Goal: Information Seeking & Learning: Learn about a topic

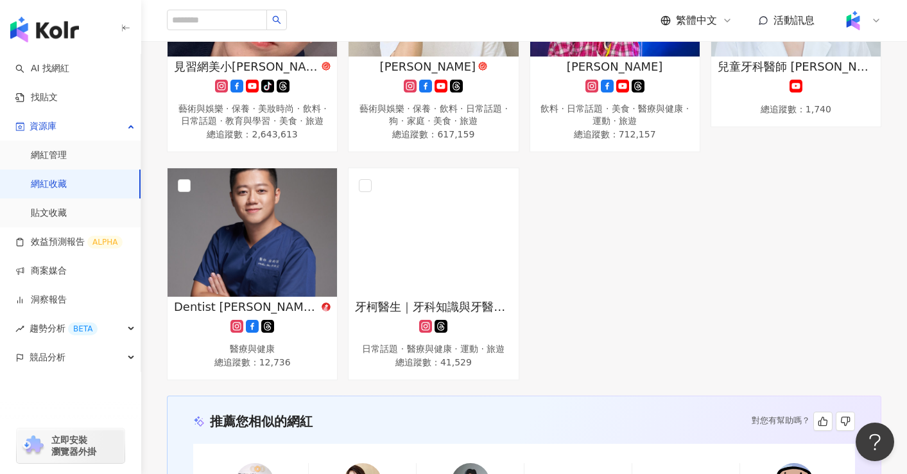
scroll to position [1025, 0]
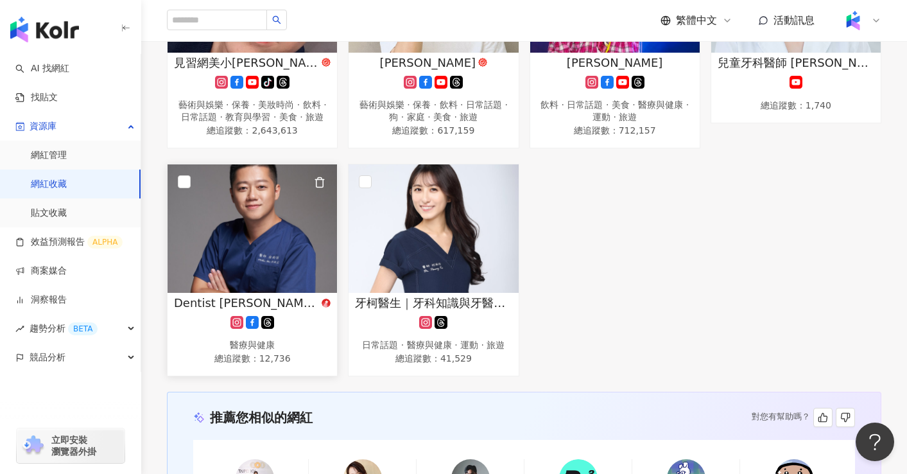
click at [236, 212] on img at bounding box center [252, 228] width 169 height 128
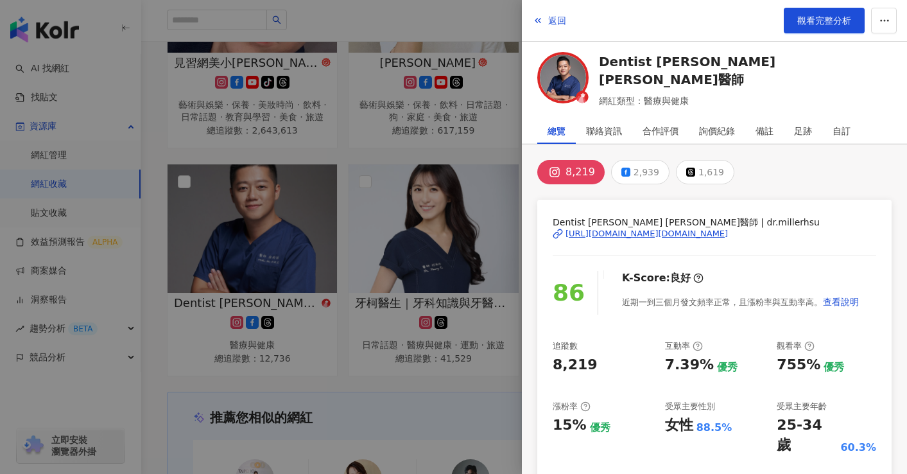
scroll to position [77, 0]
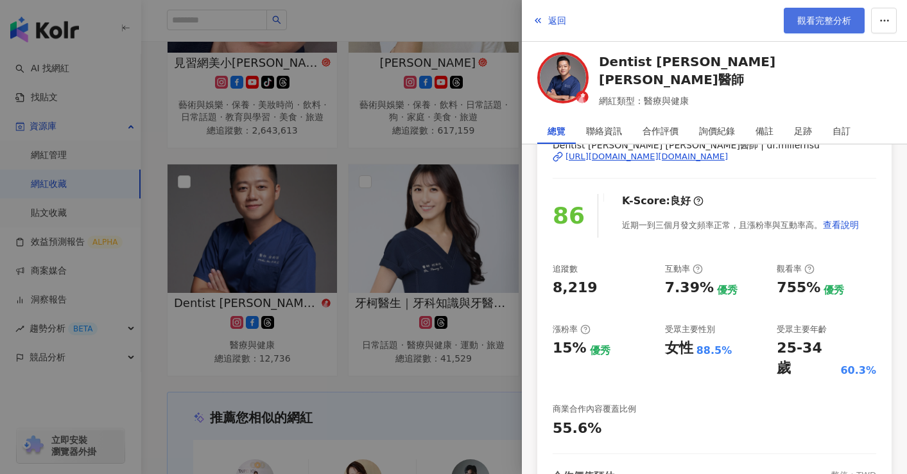
click at [837, 14] on link "觀看完整分析" at bounding box center [824, 21] width 81 height 26
click at [368, 150] on div at bounding box center [453, 237] width 907 height 474
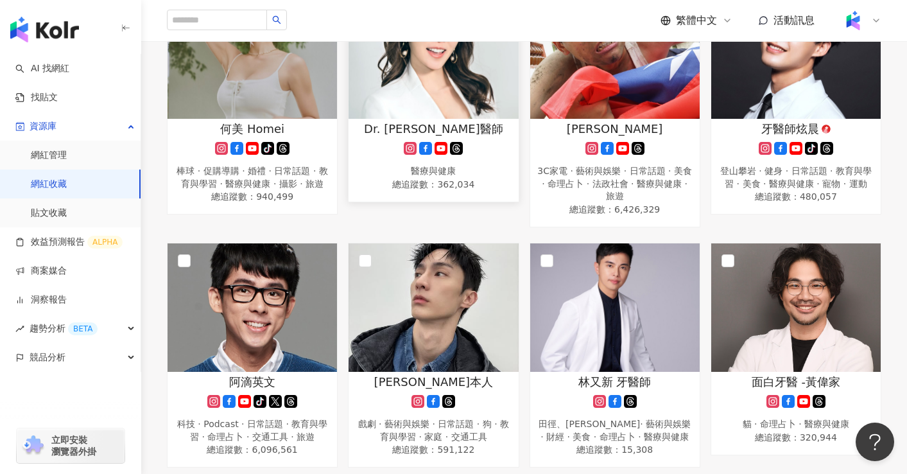
scroll to position [248, 0]
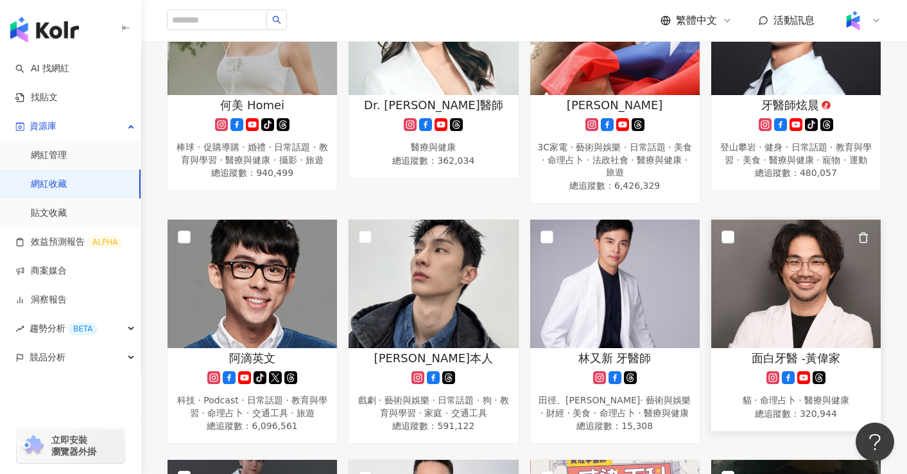
click at [835, 272] on img at bounding box center [795, 284] width 169 height 128
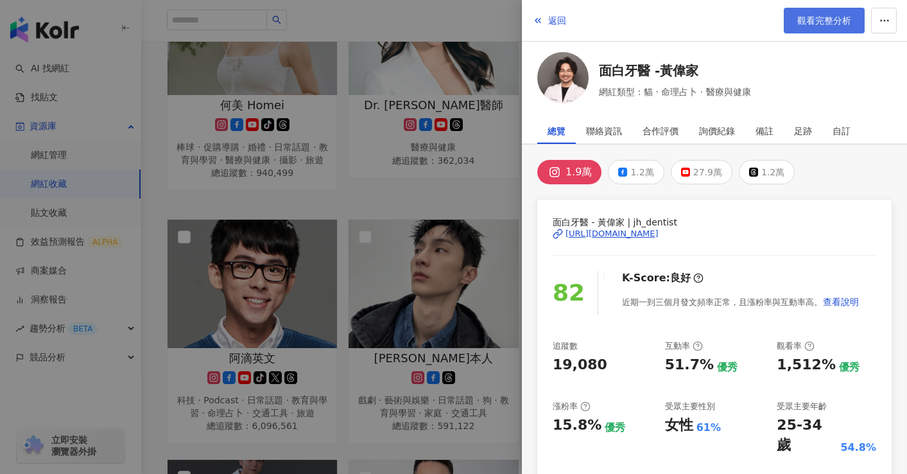
click at [819, 27] on link "觀看完整分析" at bounding box center [824, 21] width 81 height 26
click at [424, 200] on div at bounding box center [453, 237] width 907 height 474
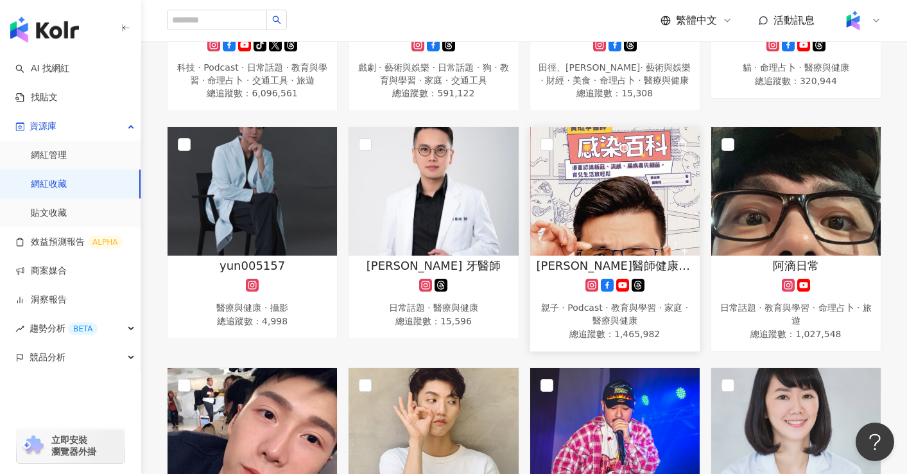
scroll to position [713, 0]
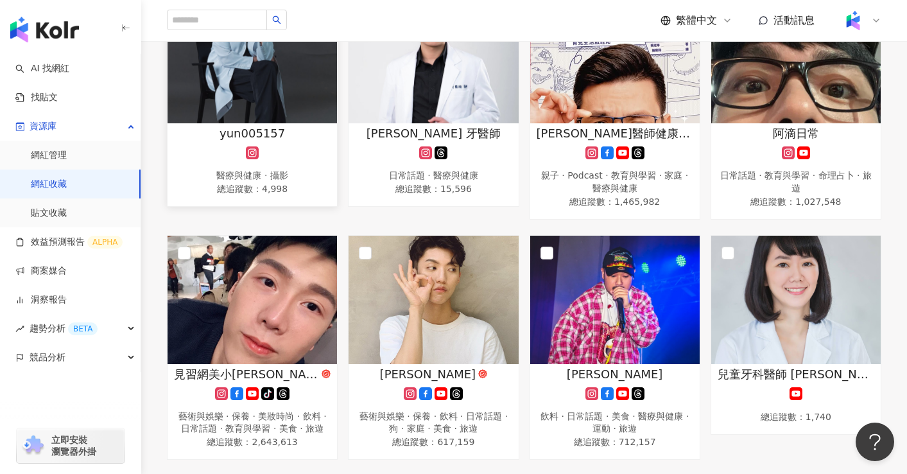
click at [247, 97] on img at bounding box center [252, 59] width 169 height 128
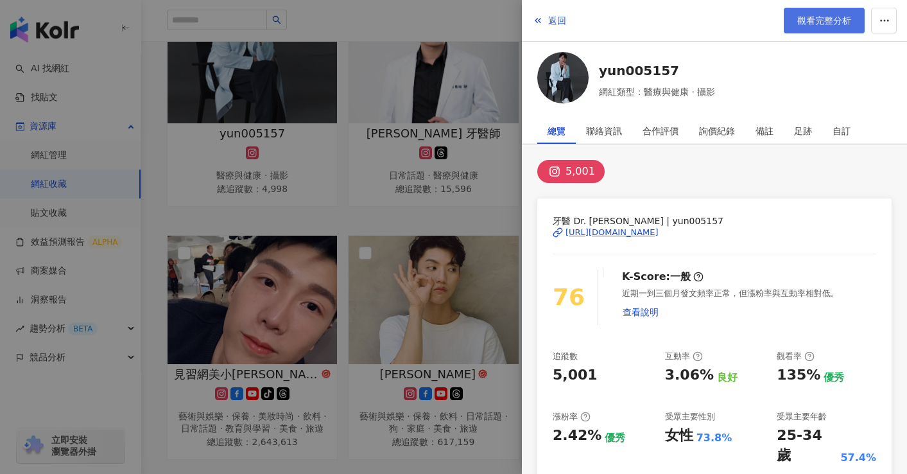
click at [809, 30] on link "觀看完整分析" at bounding box center [824, 21] width 81 height 26
click at [322, 171] on div at bounding box center [453, 237] width 907 height 474
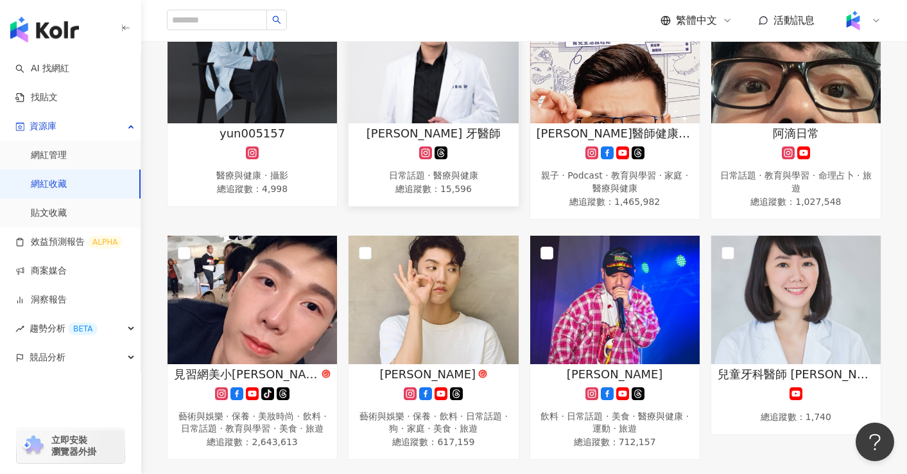
click at [444, 91] on img at bounding box center [433, 59] width 169 height 128
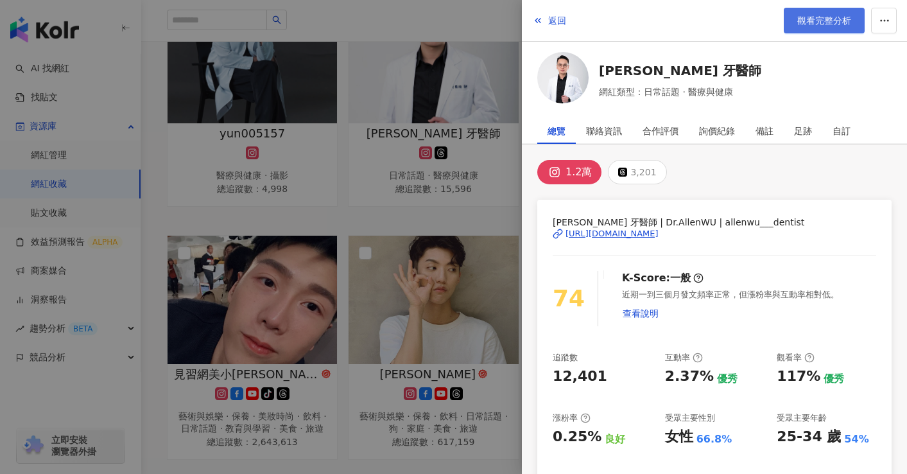
click at [820, 24] on span "觀看完整分析" at bounding box center [824, 20] width 54 height 10
click at [347, 217] on div at bounding box center [453, 237] width 907 height 474
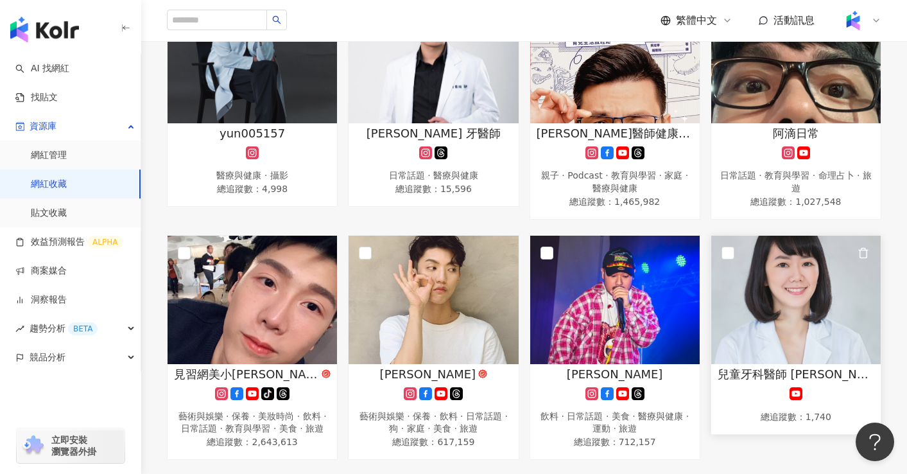
click at [792, 311] on img at bounding box center [795, 300] width 169 height 128
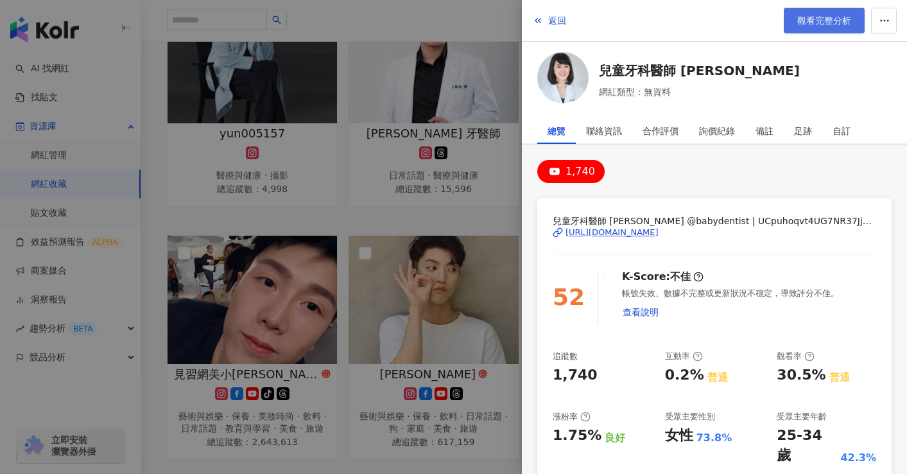
click at [801, 28] on link "觀看完整分析" at bounding box center [824, 21] width 81 height 26
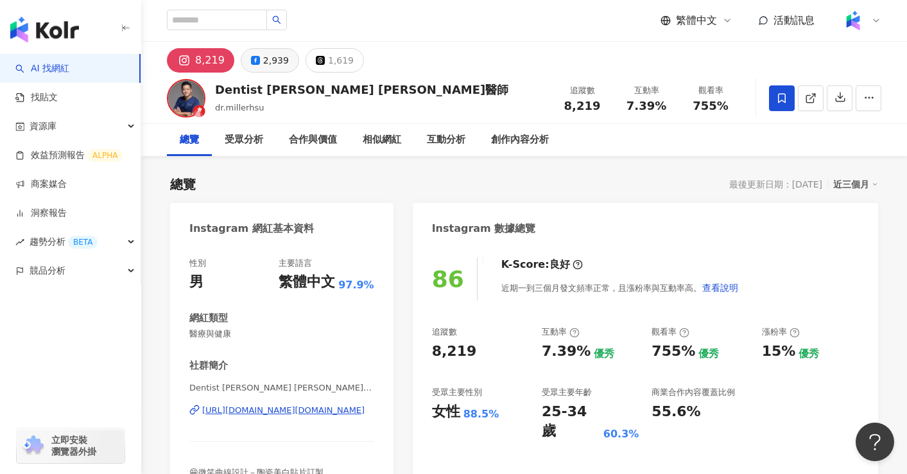
click at [263, 61] on div "2,939" at bounding box center [276, 60] width 26 height 18
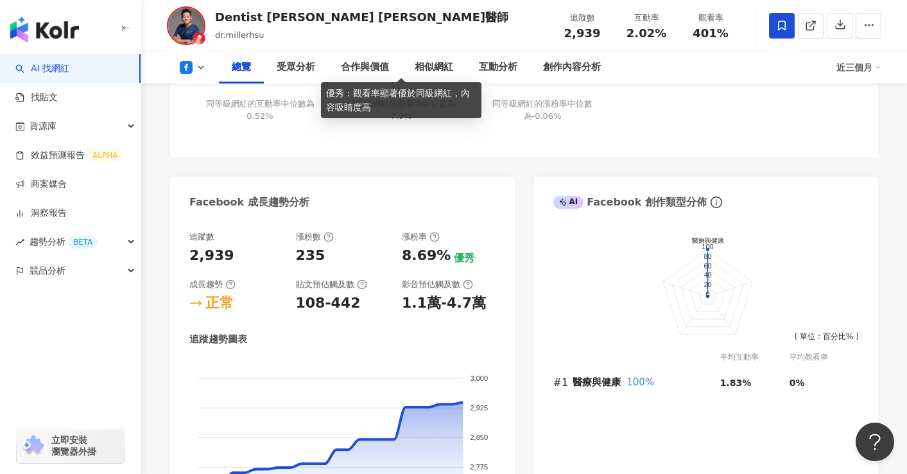
scroll to position [660, 0]
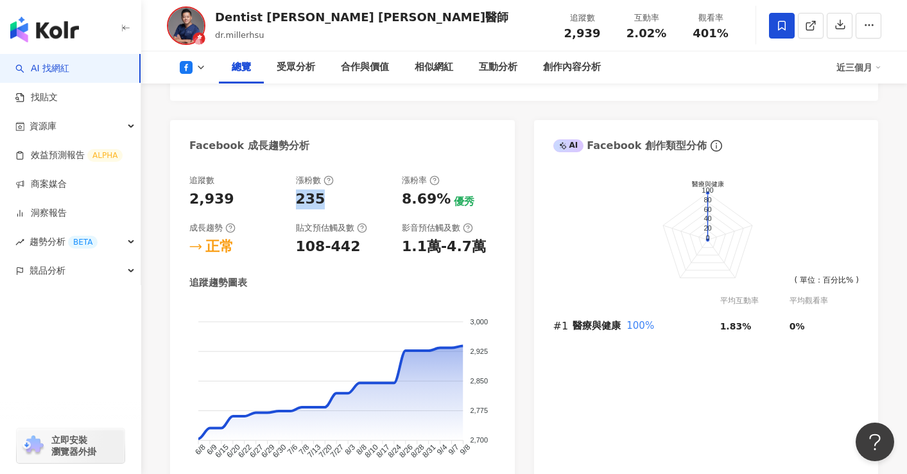
drag, startPoint x: 295, startPoint y: 199, endPoint x: 324, endPoint y: 201, distance: 28.3
click at [324, 201] on div "235" at bounding box center [343, 199] width 94 height 20
copy div "235"
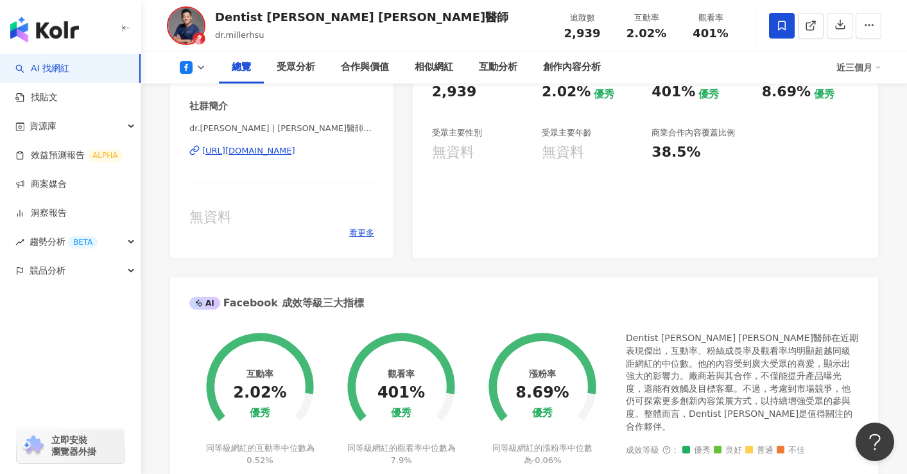
scroll to position [0, 0]
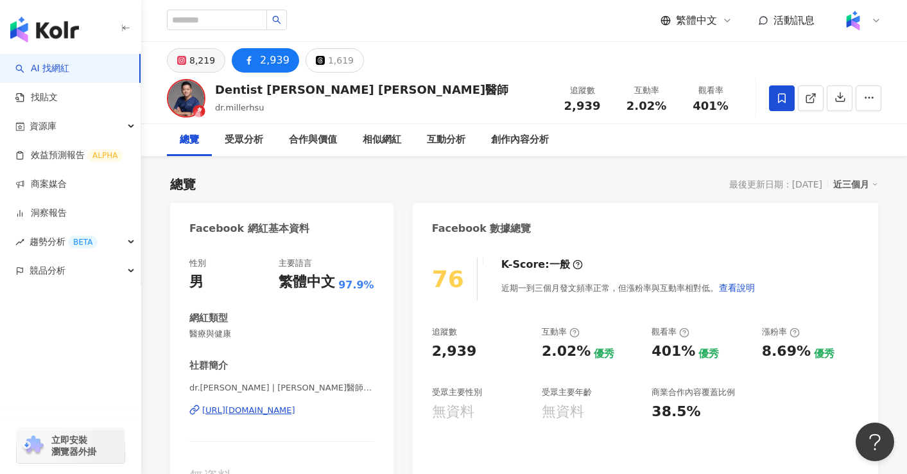
click at [209, 59] on div "8,219" at bounding box center [202, 60] width 26 height 18
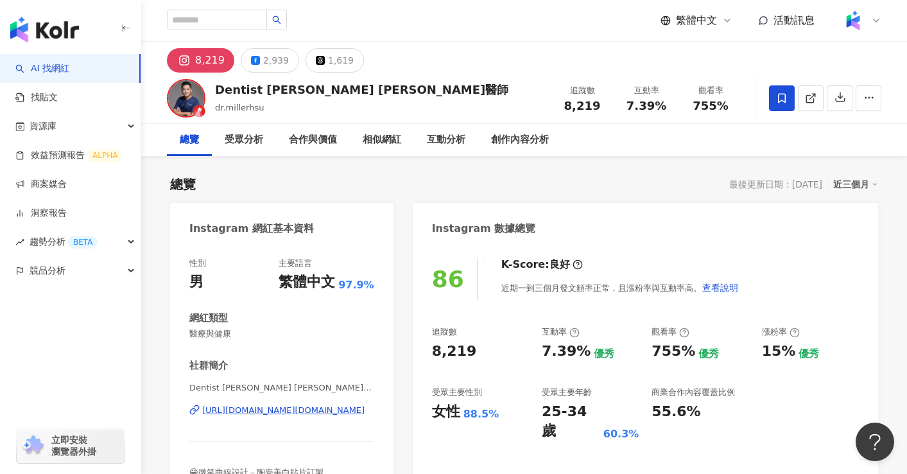
click at [657, 352] on div "755%" at bounding box center [674, 352] width 44 height 20
drag, startPoint x: 654, startPoint y: 351, endPoint x: 686, endPoint y: 348, distance: 32.8
click at [686, 348] on div "755%" at bounding box center [674, 352] width 44 height 20
copy div "755%"
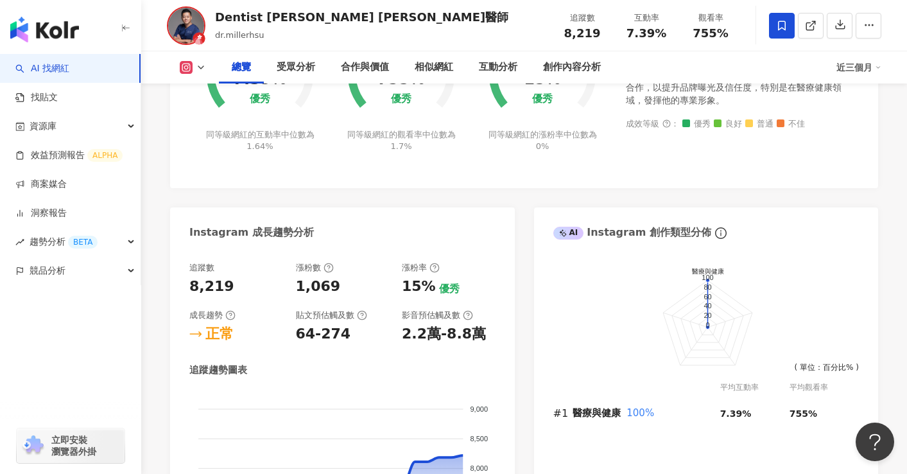
scroll to position [699, 0]
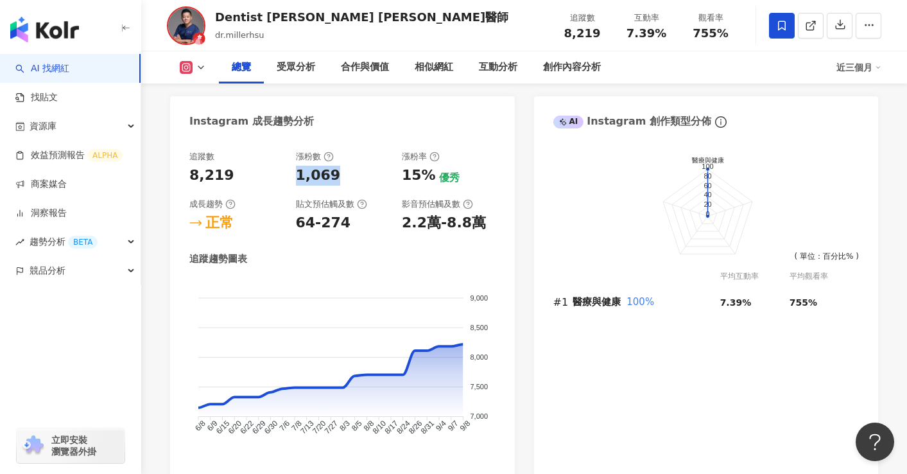
drag, startPoint x: 299, startPoint y: 179, endPoint x: 334, endPoint y: 176, distance: 36.1
click at [334, 176] on div "1,069" at bounding box center [343, 176] width 94 height 20
copy div "1,069"
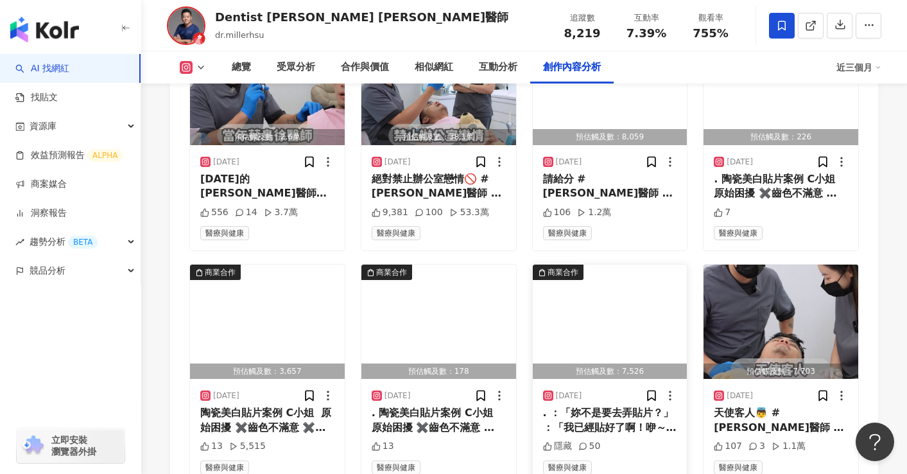
scroll to position [3937, 0]
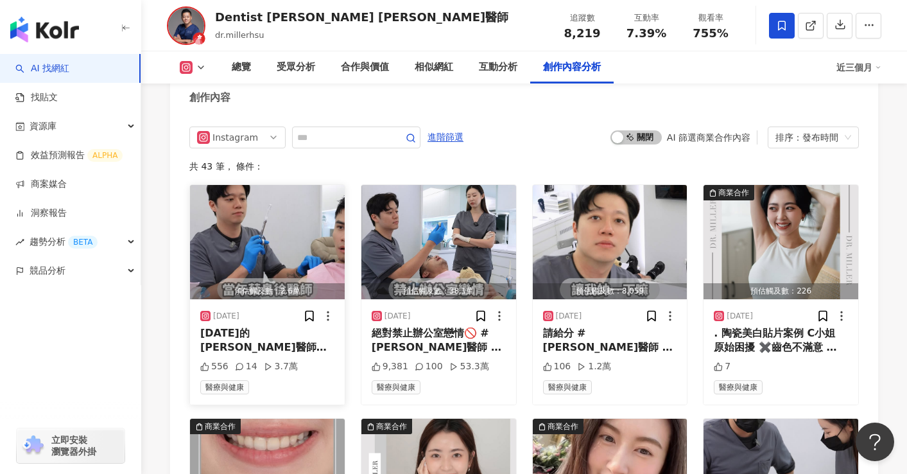
click at [295, 247] on img "button" at bounding box center [267, 242] width 155 height 114
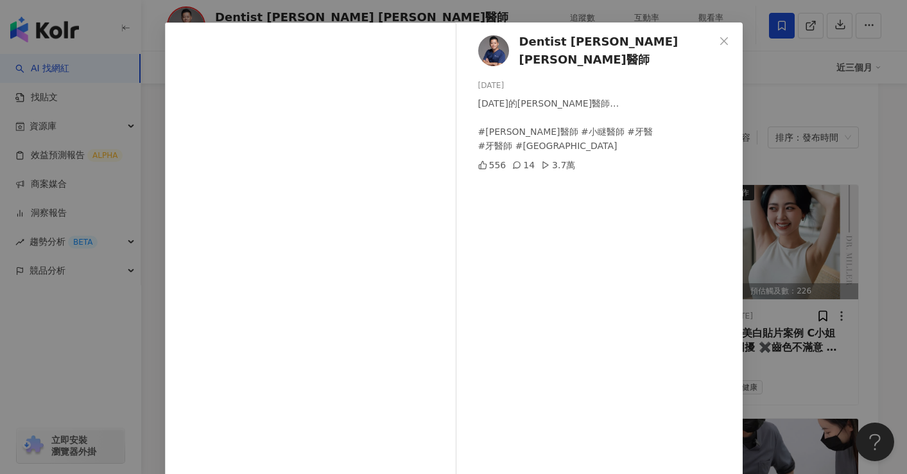
scroll to position [77, 0]
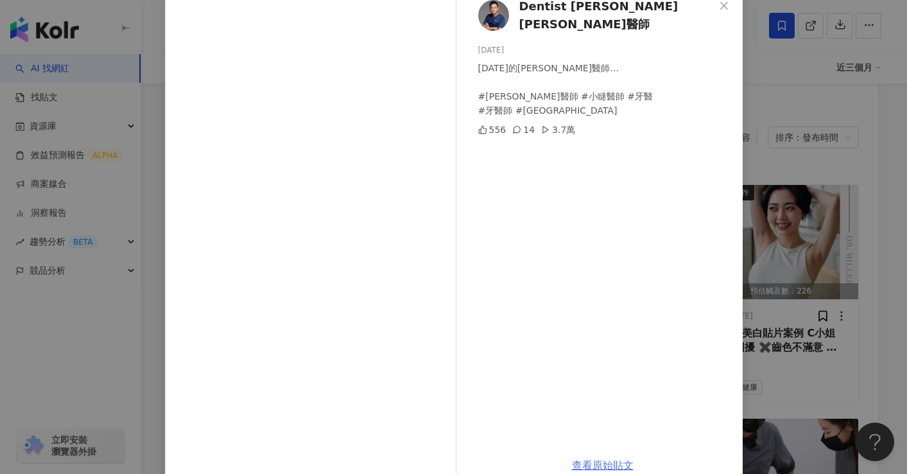
click at [609, 463] on link "查看原始貼文" at bounding box center [603, 465] width 62 height 12
click at [806, 148] on div "Dentist Miller 徐鈞信 牙醫師 2025/8/15 十年前的徐醫師… #徐鈞信牙醫師 #小瞇醫師 #牙醫 #牙醫師 #台北牙醫 556 14 3…" at bounding box center [453, 237] width 907 height 474
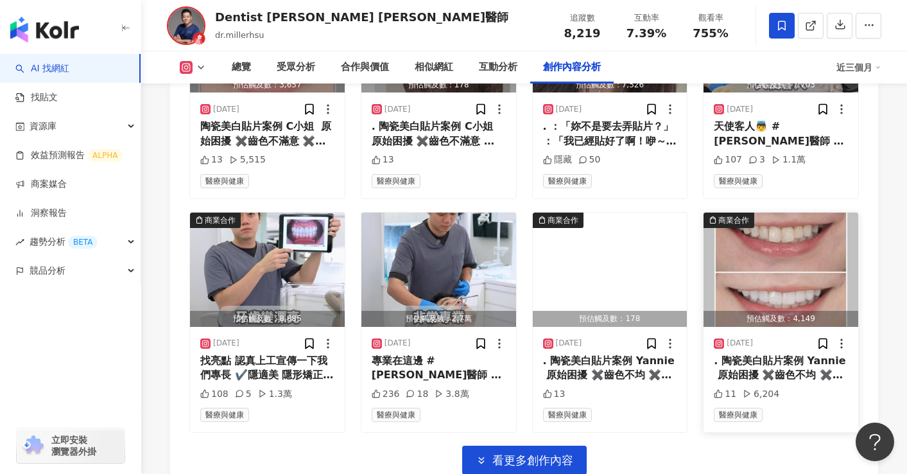
scroll to position [4399, 0]
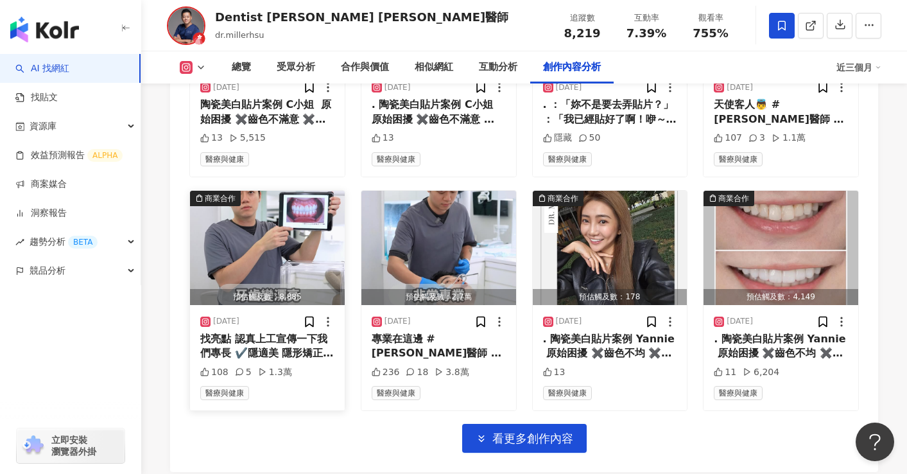
click at [266, 256] on img "button" at bounding box center [267, 248] width 155 height 114
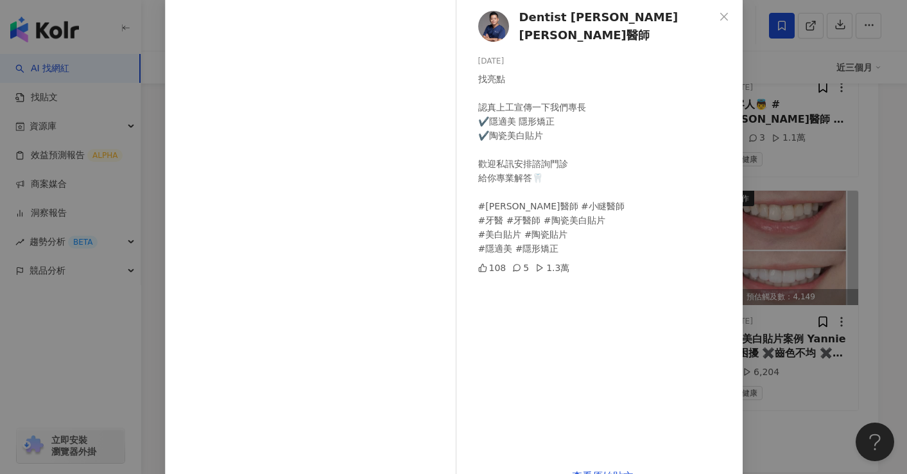
scroll to position [102, 0]
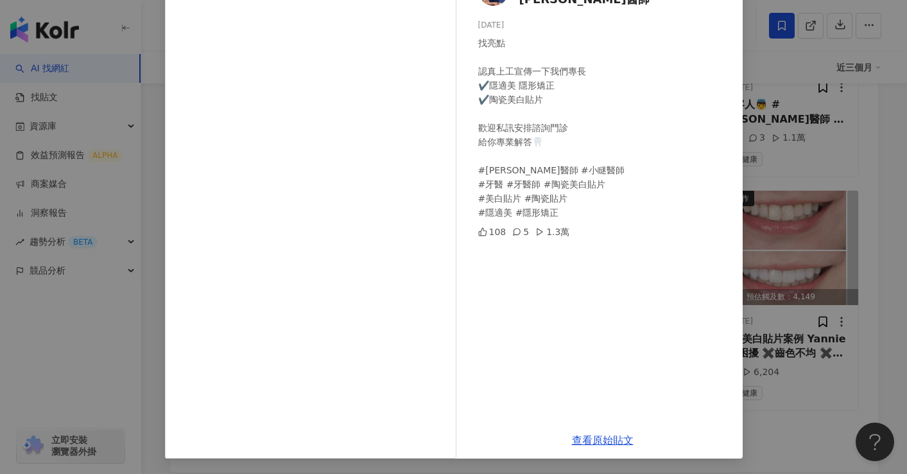
click at [808, 429] on div "Dentist Miller 徐鈞信 牙醫師 2025/7/9 找亮點 認真上工宣傳一下我們專長 ✔️隱適美 隱形矯正 ✔️陶瓷美白貼片 歡迎私訊安排諮詢門診…" at bounding box center [453, 237] width 907 height 474
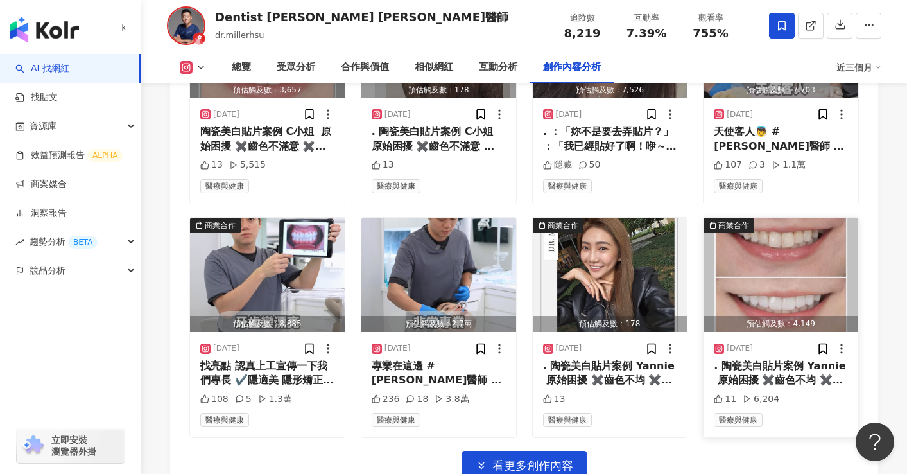
scroll to position [4322, 0]
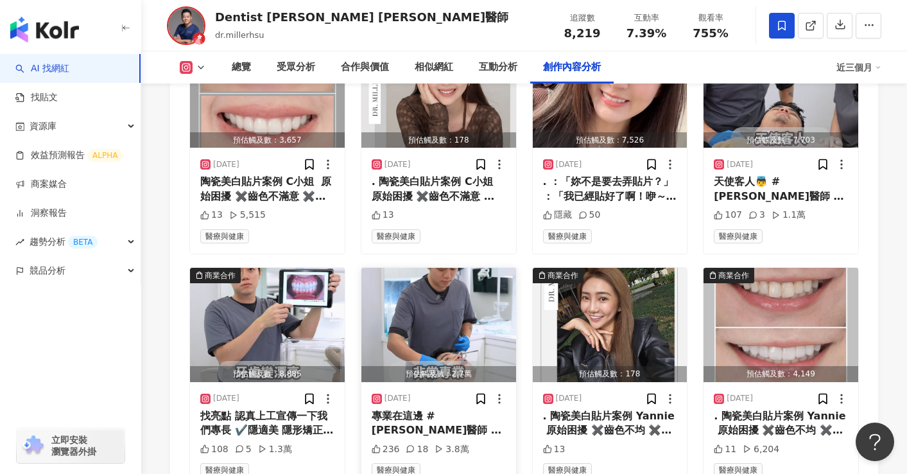
click at [434, 313] on img "button" at bounding box center [438, 325] width 155 height 114
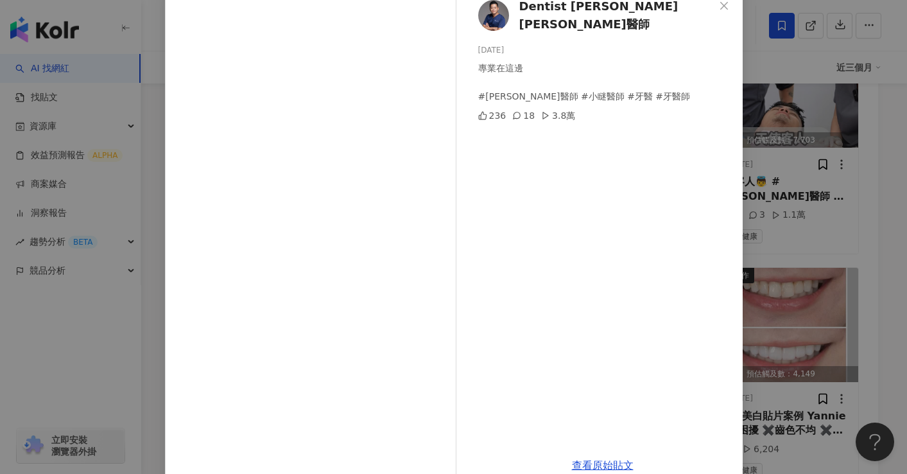
scroll to position [102, 0]
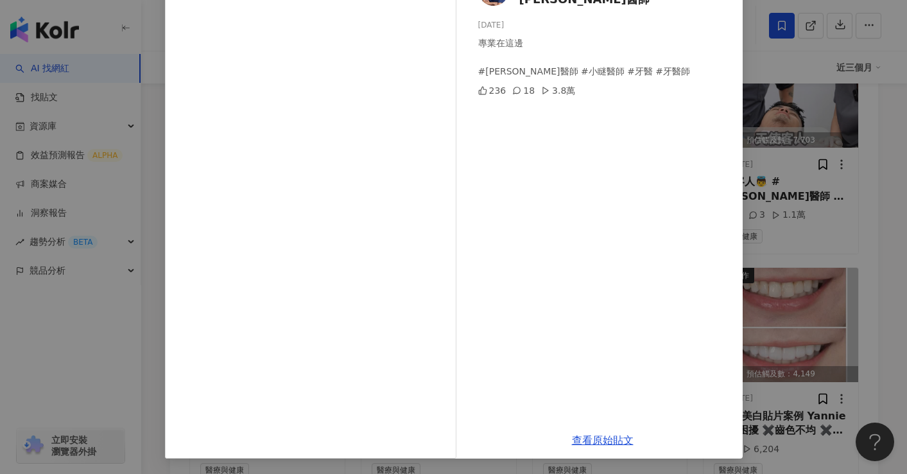
click at [840, 371] on div "Dentist Miller 徐鈞信 牙醫師 2025/7/7 專業在這邊 #徐鈞信牙醫師 #小瞇醫師 #牙醫 #牙醫師 236 18 3.8萬 查看原始貼文" at bounding box center [453, 237] width 907 height 474
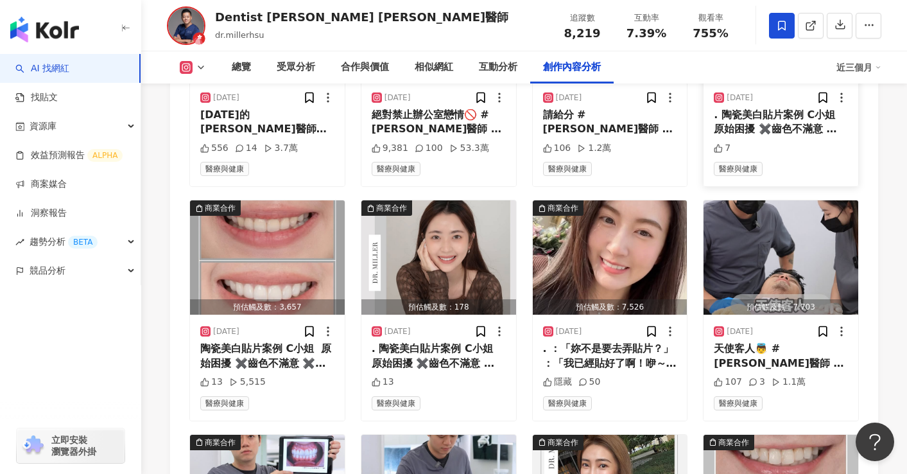
scroll to position [4168, 0]
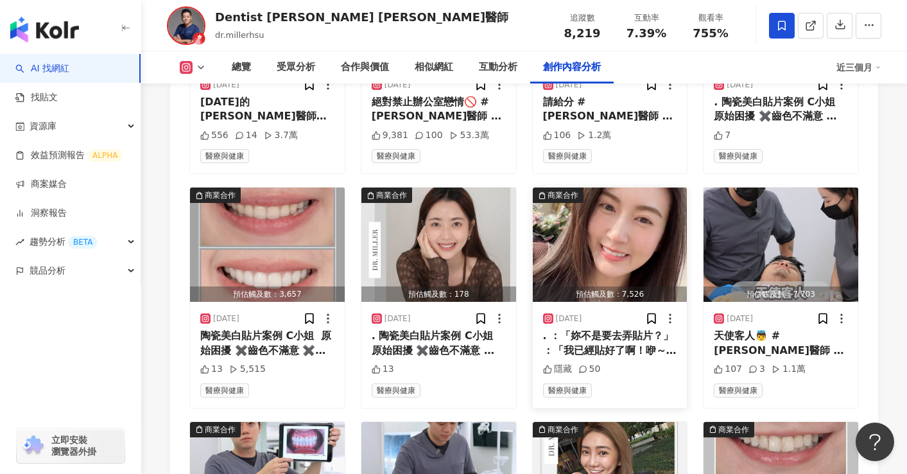
click at [643, 261] on img "button" at bounding box center [610, 244] width 155 height 114
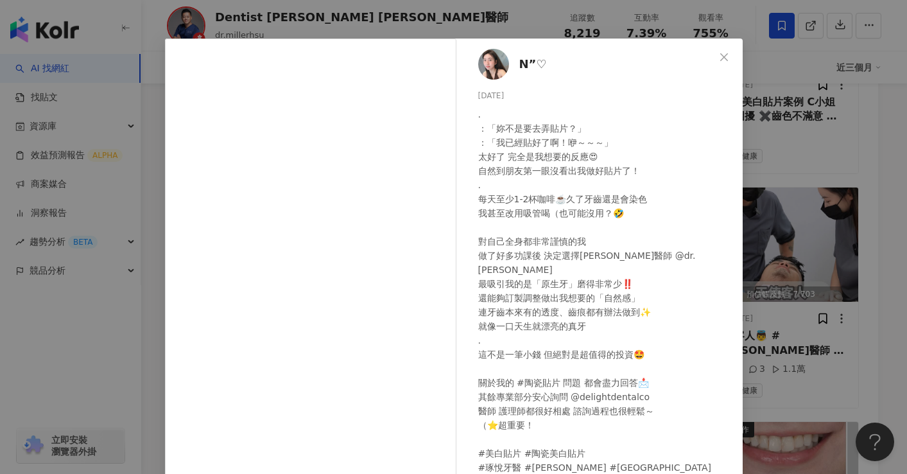
scroll to position [0, 0]
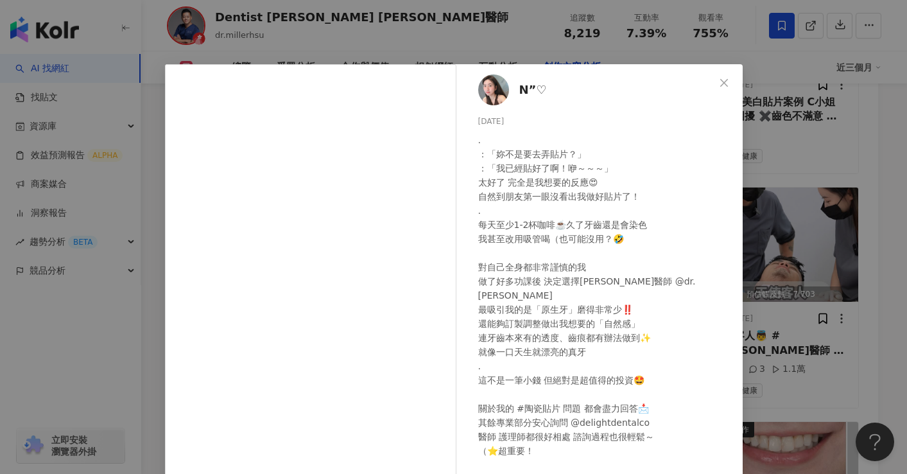
click at [815, 148] on div "N”♡ 2025/7/28 . ：「妳不是要去弄貼片？」 ：「我已經貼好了啊！咿～～～」 太好了 完全是我想要的反應😍 自然到朋友第一眼沒看出我做好貼片了！ …" at bounding box center [453, 237] width 907 height 474
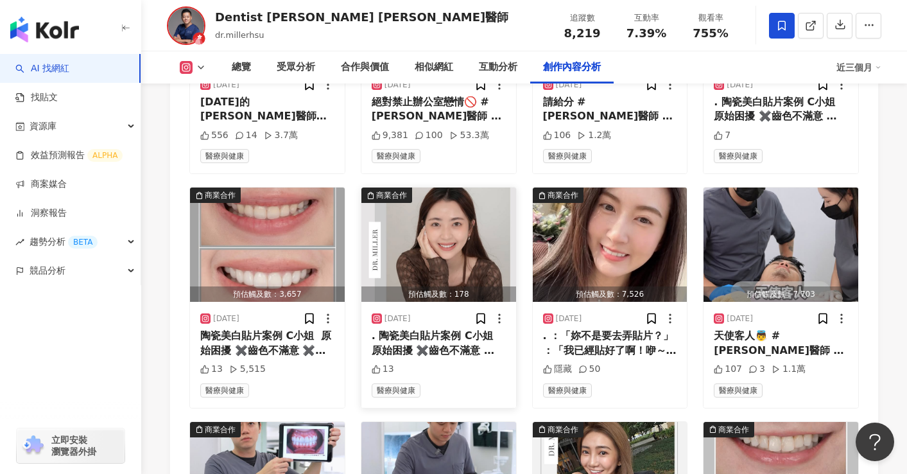
click at [448, 249] on img "button" at bounding box center [438, 244] width 155 height 114
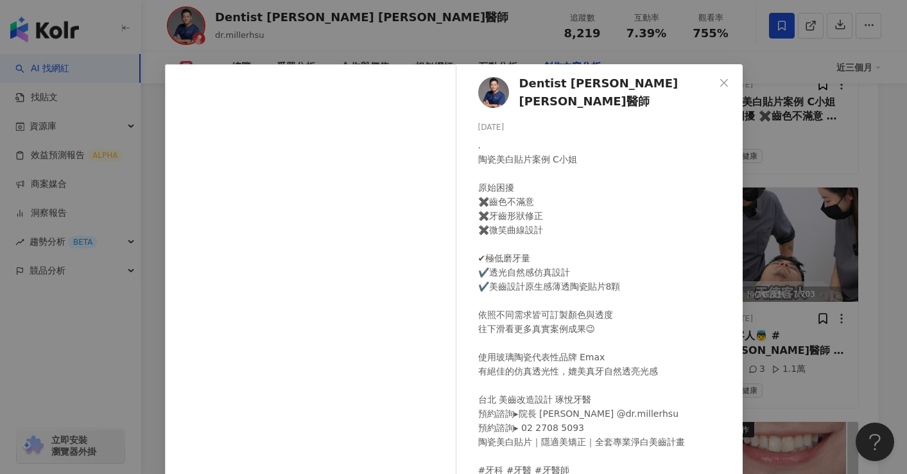
click at [836, 121] on div "Dentist Miller 徐鈞信 牙醫師 2025/8/5 . 陶瓷美白貼片案例 C小姐 ⁡ 原始困擾 ✖️齒色不滿意 ✖️牙齒形狀修正 ✖️微笑曲線設計…" at bounding box center [453, 237] width 907 height 474
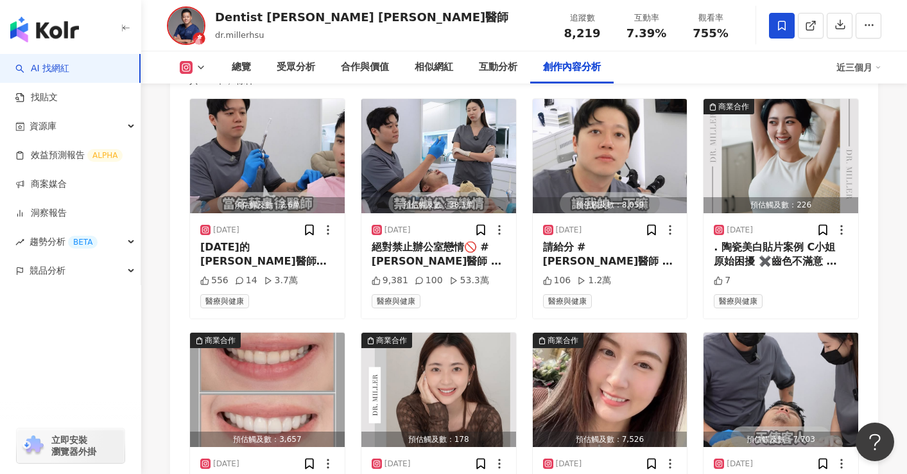
scroll to position [4014, 0]
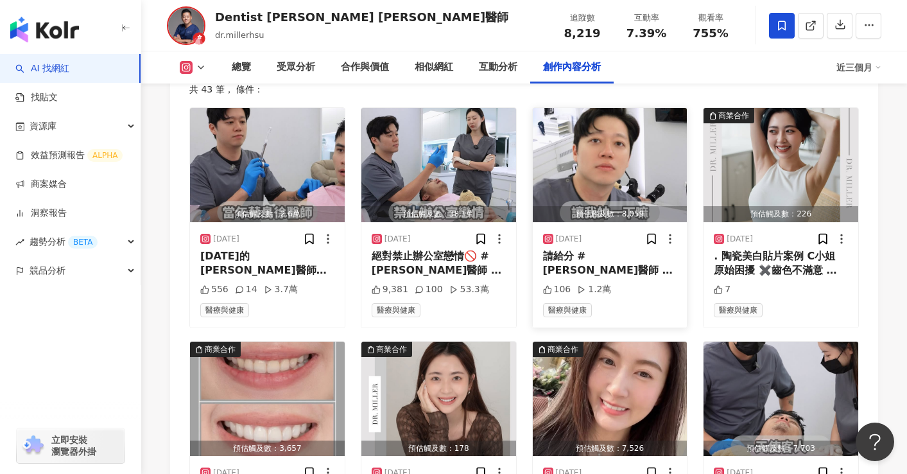
click at [618, 181] on img "button" at bounding box center [610, 165] width 155 height 114
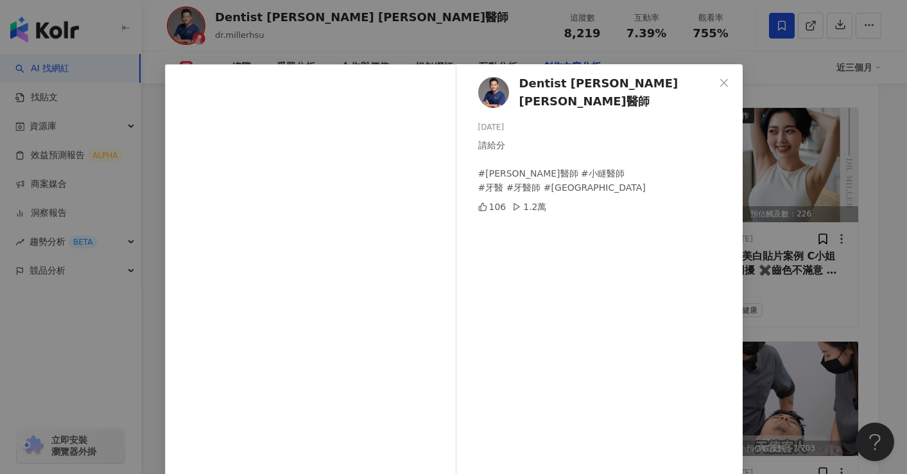
scroll to position [77, 0]
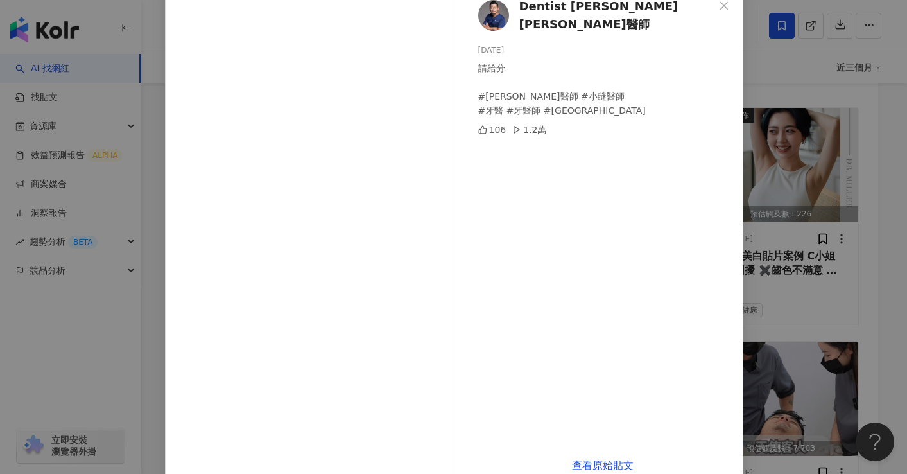
click at [828, 294] on div "Dentist Miller 徐鈞信 牙醫師 2025/8/7 請給分 #徐鈞信牙醫師 #小瞇醫師 #牙醫 #牙醫師 #台北牙醫 106 1.2萬 查看原始貼文" at bounding box center [453, 237] width 907 height 474
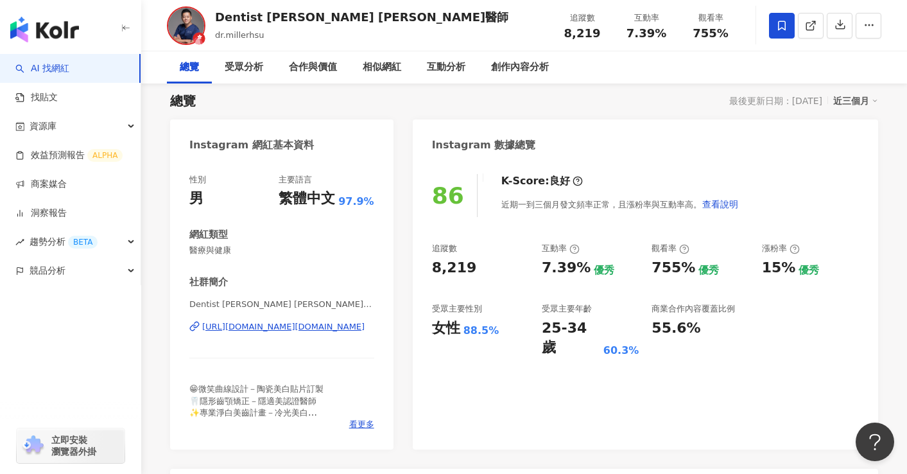
scroll to position [154, 0]
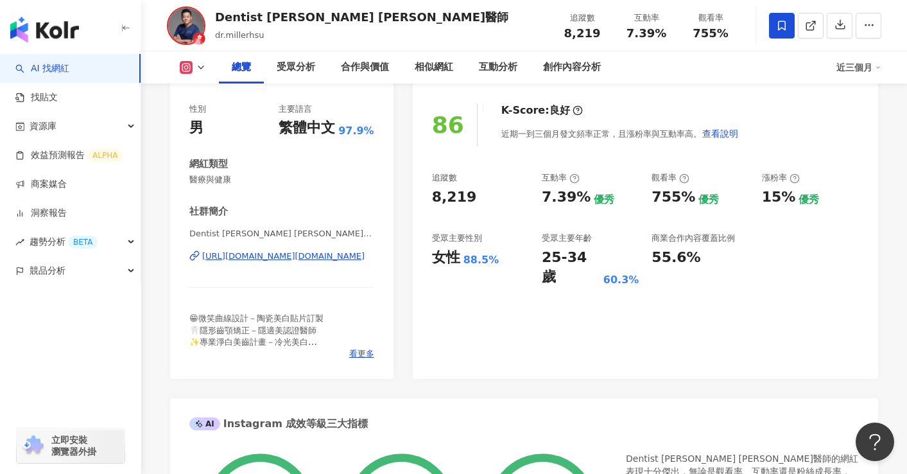
click at [282, 257] on div "https://www.instagram.com/dr.millerhsu/" at bounding box center [283, 256] width 162 height 12
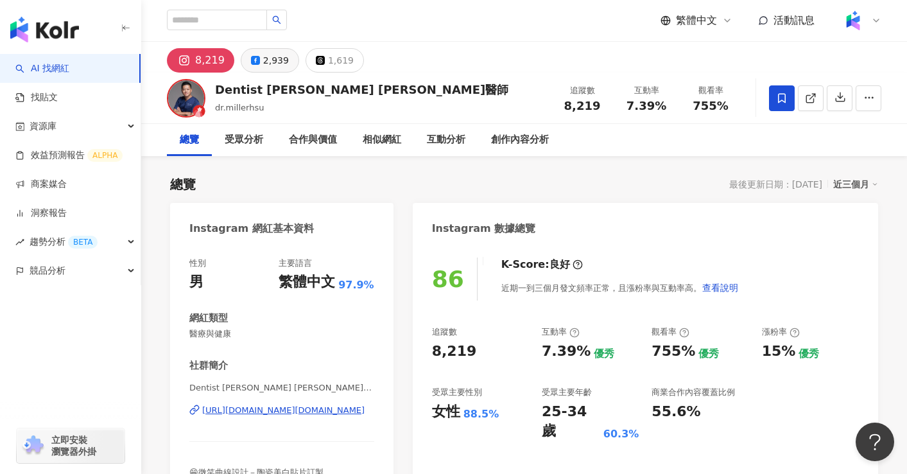
click at [265, 66] on div "2,939" at bounding box center [276, 60] width 26 height 18
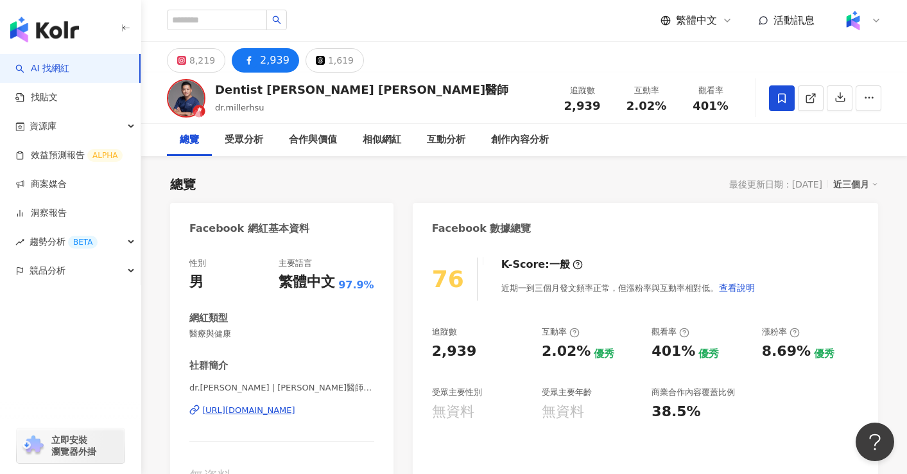
click at [293, 410] on div "https://www.facebook.com/114019883690881" at bounding box center [248, 410] width 93 height 12
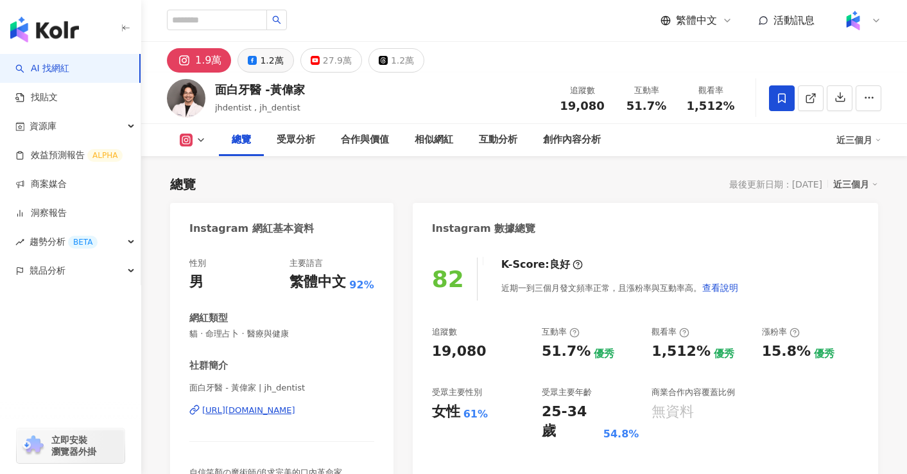
click at [261, 55] on div "1.2萬" at bounding box center [271, 60] width 23 height 18
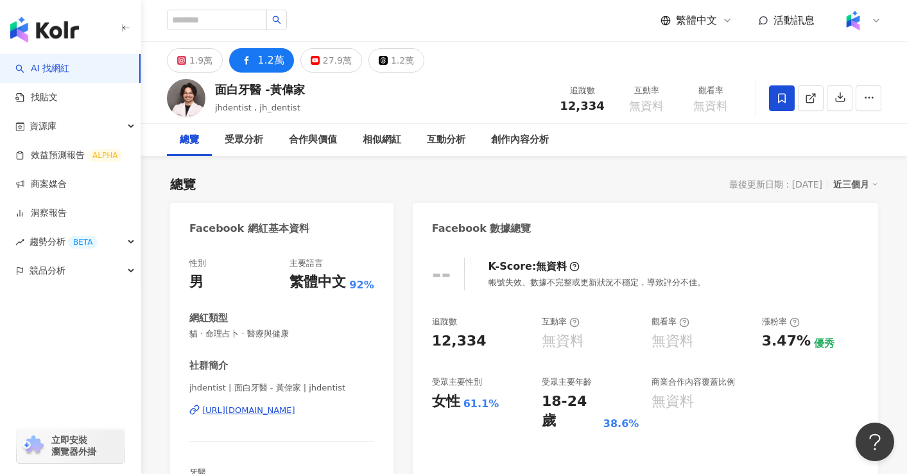
click at [272, 409] on div "https://www.facebook.com/108761607264289" at bounding box center [248, 410] width 93 height 12
click at [336, 66] on div "27.9萬" at bounding box center [337, 60] width 29 height 18
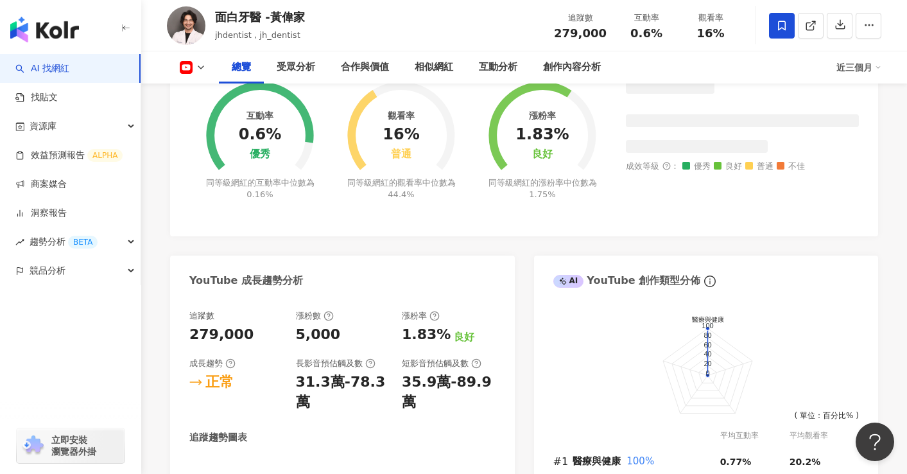
scroll to position [542, 0]
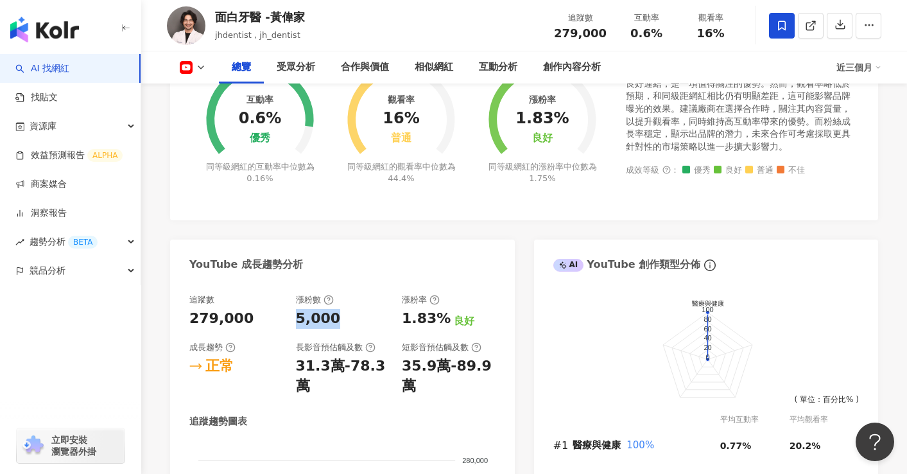
drag, startPoint x: 298, startPoint y: 321, endPoint x: 331, endPoint y: 318, distance: 33.5
click at [331, 318] on div "5,000" at bounding box center [318, 319] width 45 height 20
copy div "5,000"
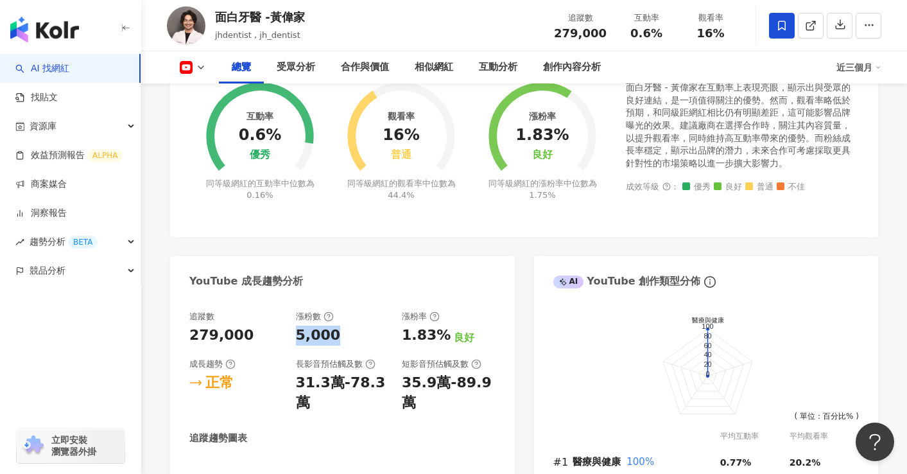
scroll to position [0, 0]
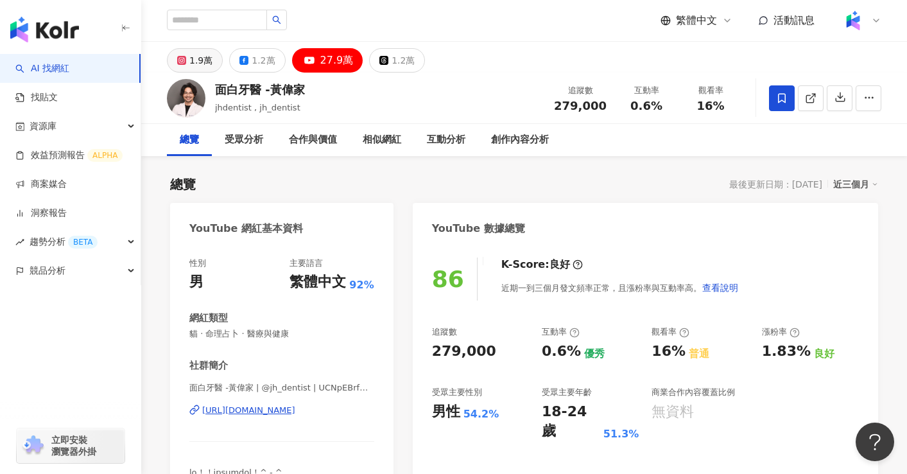
click at [195, 50] on button "1.9萬" at bounding box center [195, 60] width 56 height 24
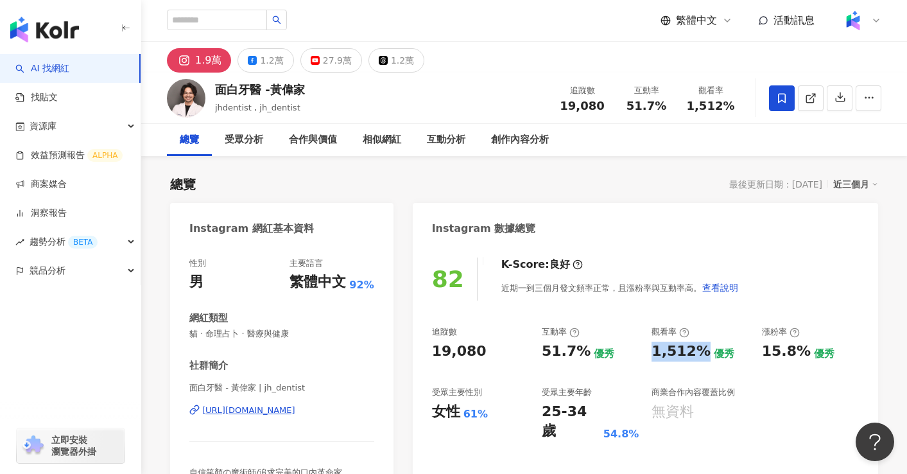
drag, startPoint x: 653, startPoint y: 354, endPoint x: 698, endPoint y: 352, distance: 45.0
click at [698, 352] on div "1,512%" at bounding box center [681, 352] width 59 height 20
copy div "1,512%"
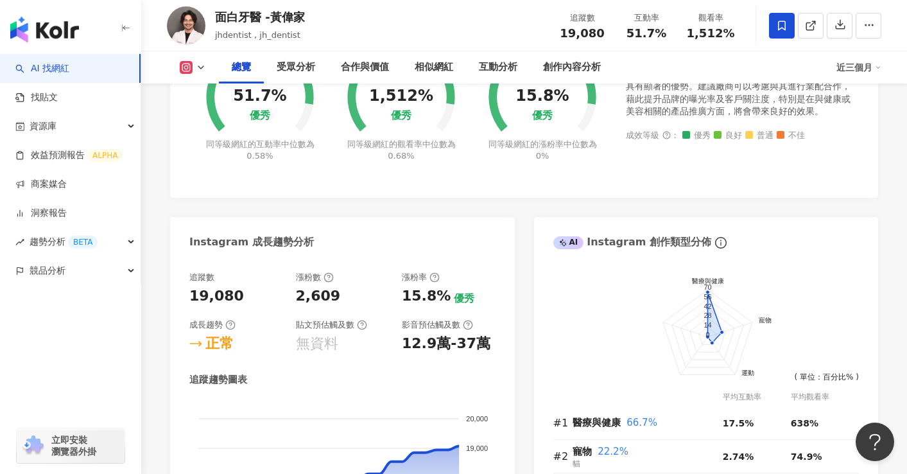
scroll to position [566, 0]
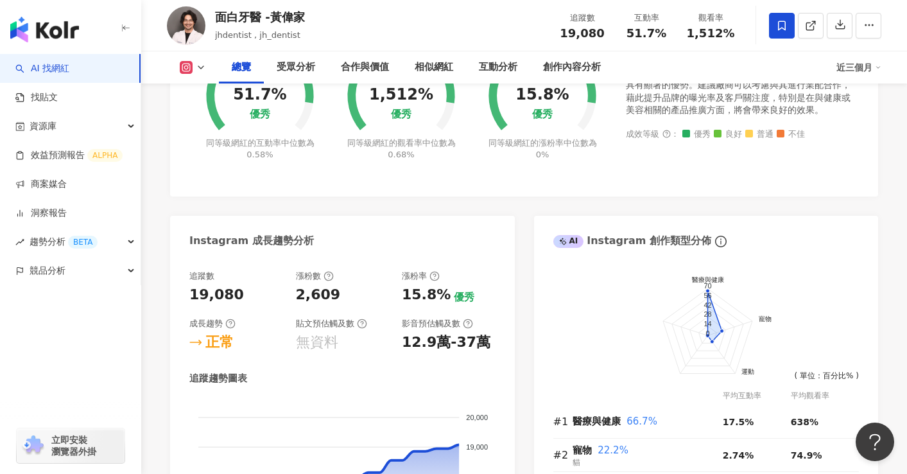
click at [295, 291] on div "追蹤數 19,080 漲粉數 2,609 漲粉率 15.8% 優秀 成長趨勢 正常 貼文預估觸及數 無資料 影音預估觸及數 12.9萬-37萬" at bounding box center [342, 311] width 306 height 82
click at [299, 291] on div "追蹤數 19,080 漲粉數 2,609 漲粉率 15.8% 優秀 成長趨勢 正常 貼文預估觸及數 無資料 影音預估觸及數 12.9萬-37萬" at bounding box center [342, 311] width 306 height 82
copy div "2,609"
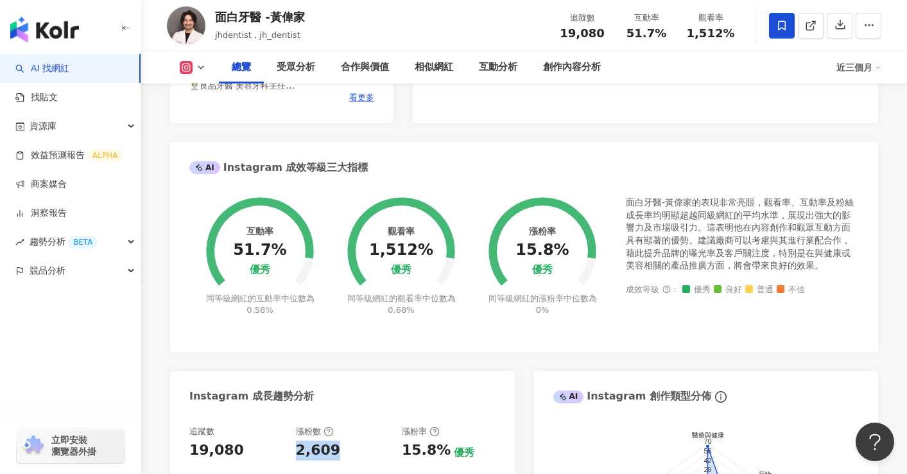
scroll to position [256, 0]
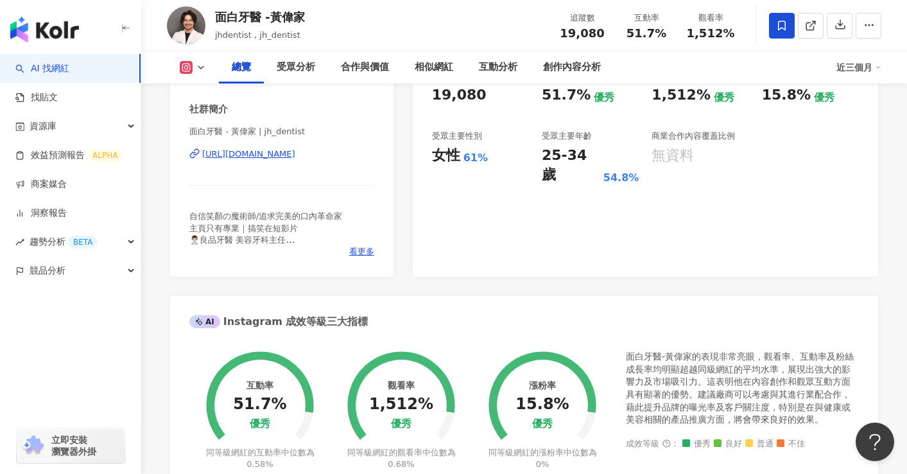
click at [293, 157] on div "https://www.instagram.com/jh_dentist/" at bounding box center [248, 154] width 93 height 12
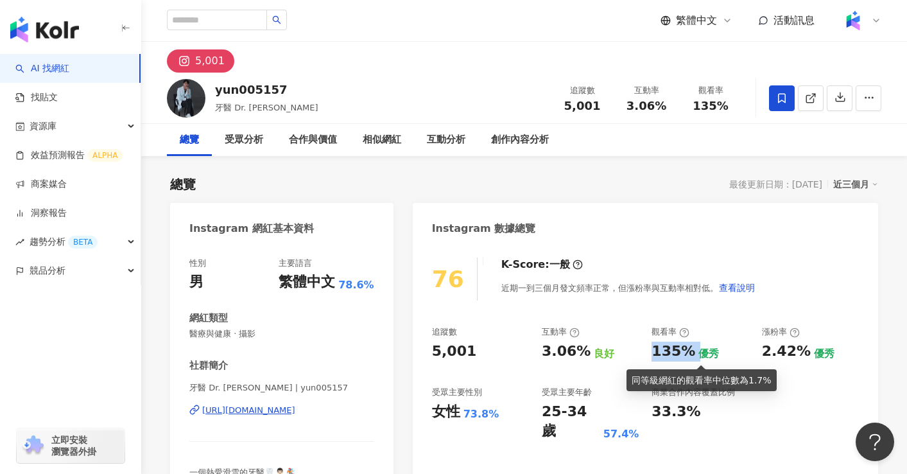
drag, startPoint x: 654, startPoint y: 352, endPoint x: 691, endPoint y: 354, distance: 37.3
click at [691, 354] on div "135% 優秀" at bounding box center [700, 352] width 97 height 20
copy div "135%"
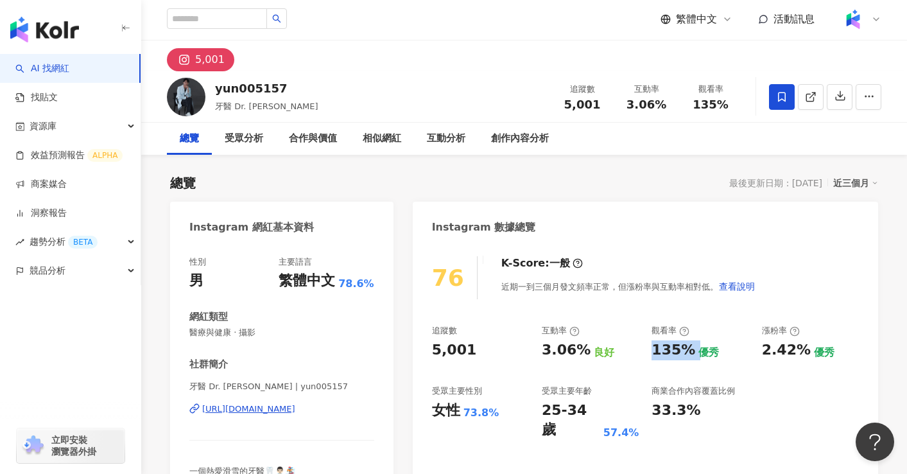
scroll to position [559, 0]
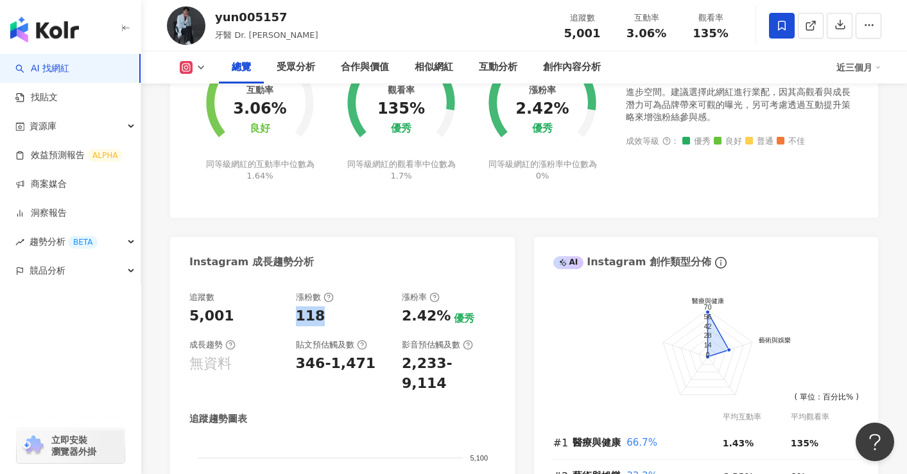
drag, startPoint x: 316, startPoint y: 313, endPoint x: 295, endPoint y: 314, distance: 20.6
click at [296, 314] on div "118" at bounding box center [311, 316] width 30 height 20
copy div "118"
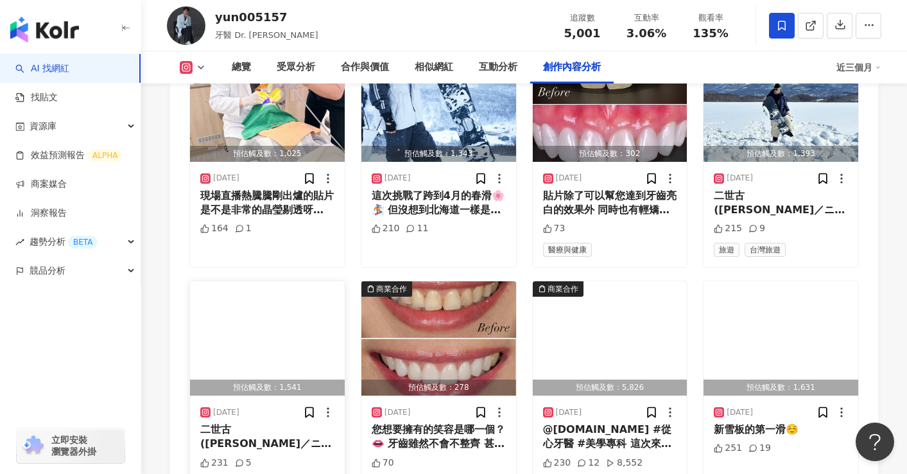
scroll to position [4263, 0]
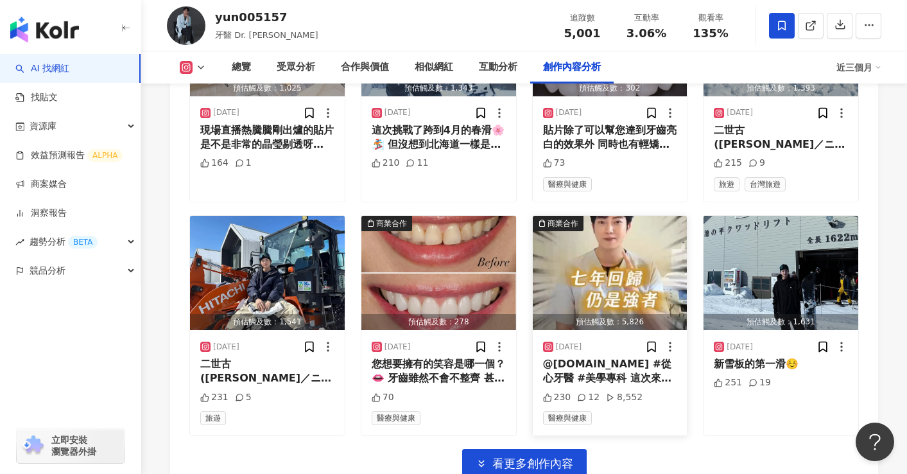
click at [608, 273] on img "button" at bounding box center [610, 273] width 155 height 114
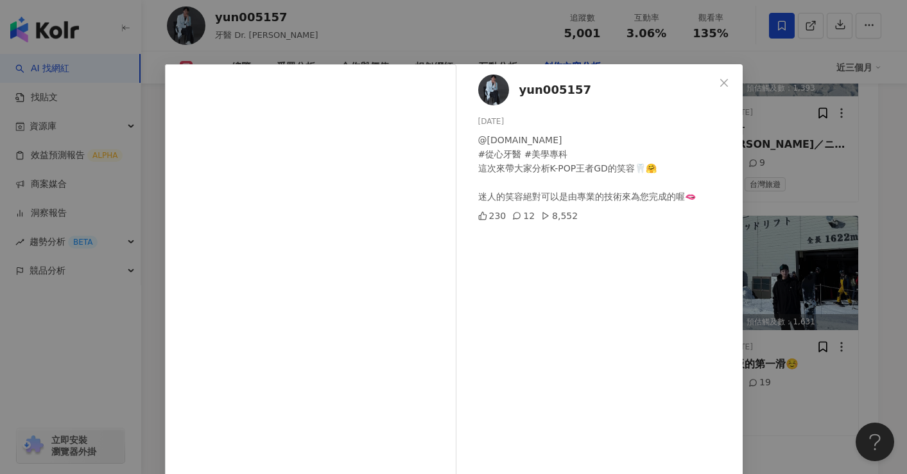
click at [882, 195] on div "yun005157 2025/2/26 @lesourire.dental #從心牙醫 #美學專科 這次來帶大家分析K-POP王者GD的笑容🦷🤗 迷人的笑容絕…" at bounding box center [453, 237] width 907 height 474
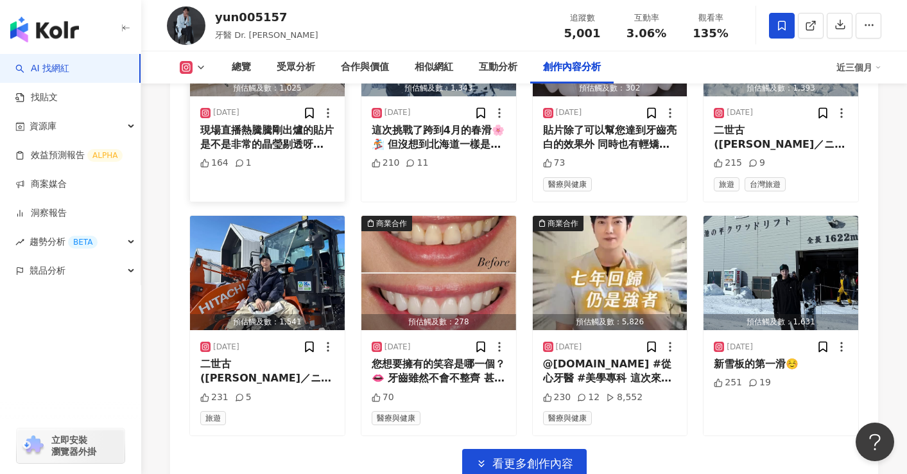
scroll to position [4186, 0]
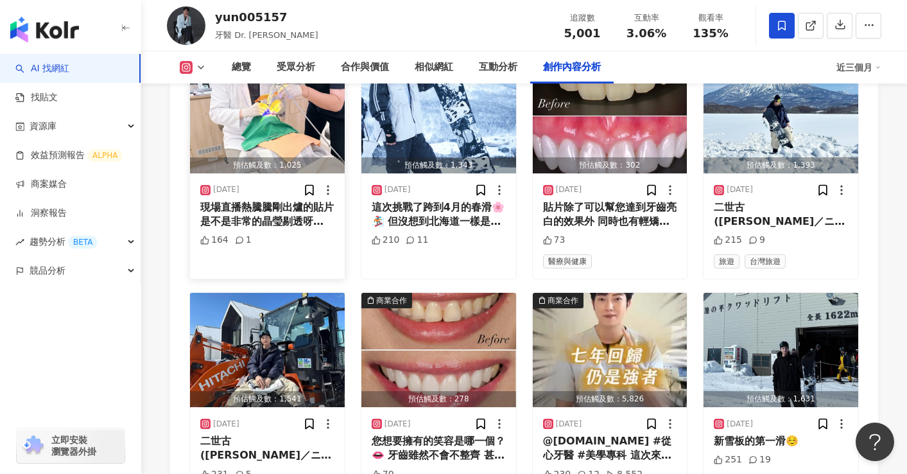
click at [255, 110] on img "button" at bounding box center [267, 116] width 155 height 114
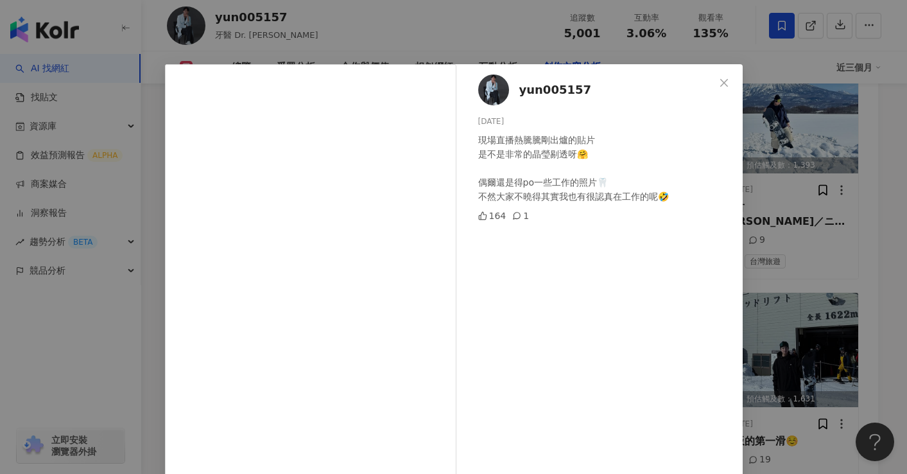
click at [862, 292] on div "yun005157 2025/5/1 現場直播熱騰騰剛出爐的貼片 是不是非常的晶瑩剔透呀🤗 偶爾還是得po一些工作的照片🦷 不然大家不曉得其實我也有很認真在工…" at bounding box center [453, 237] width 907 height 474
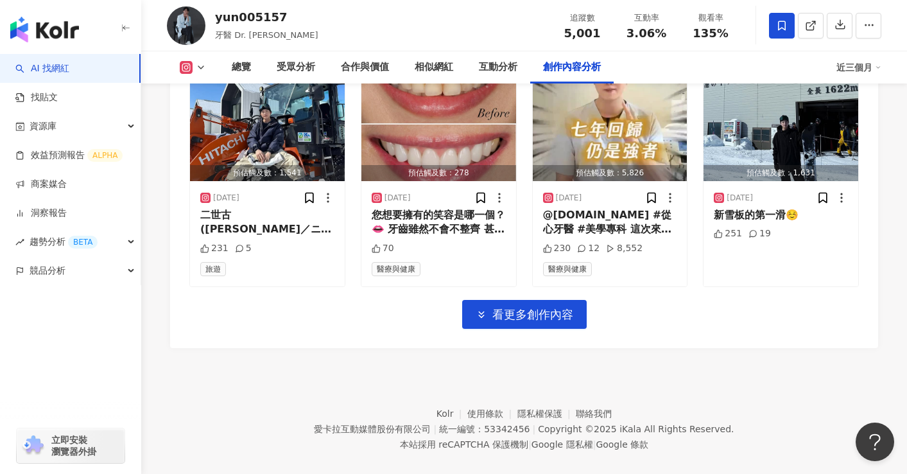
scroll to position [4420, 0]
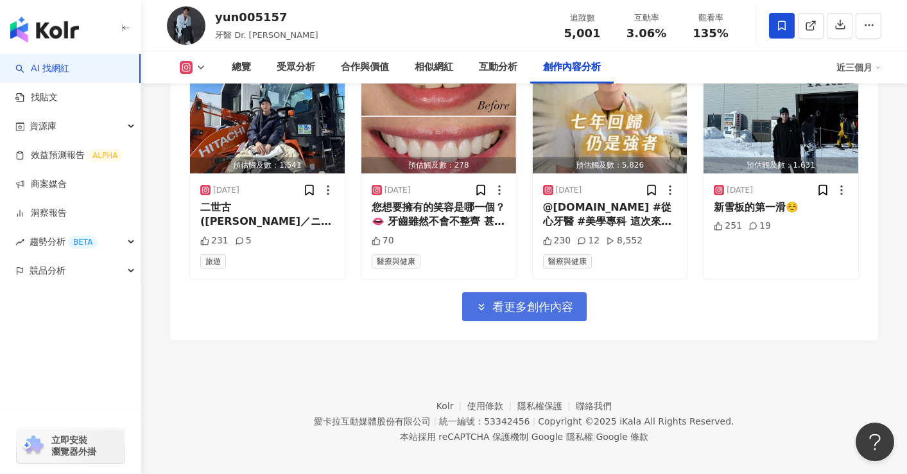
click at [563, 300] on span "看更多創作內容" at bounding box center [532, 307] width 81 height 14
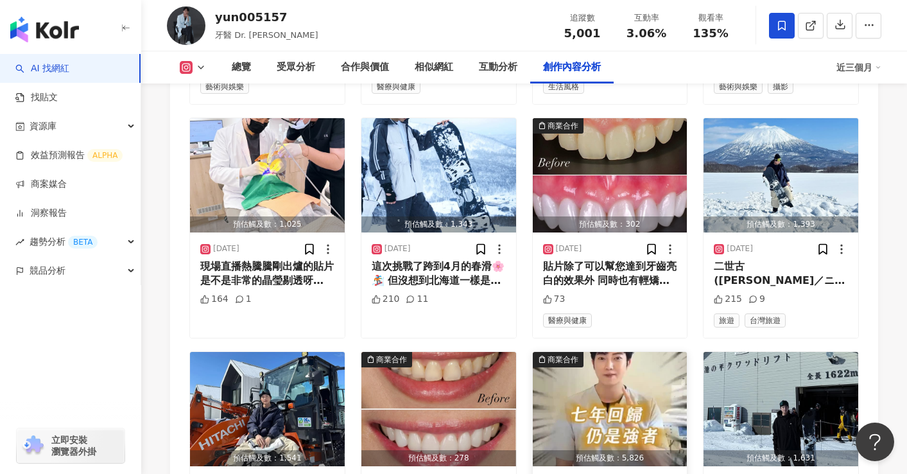
scroll to position [4152, 0]
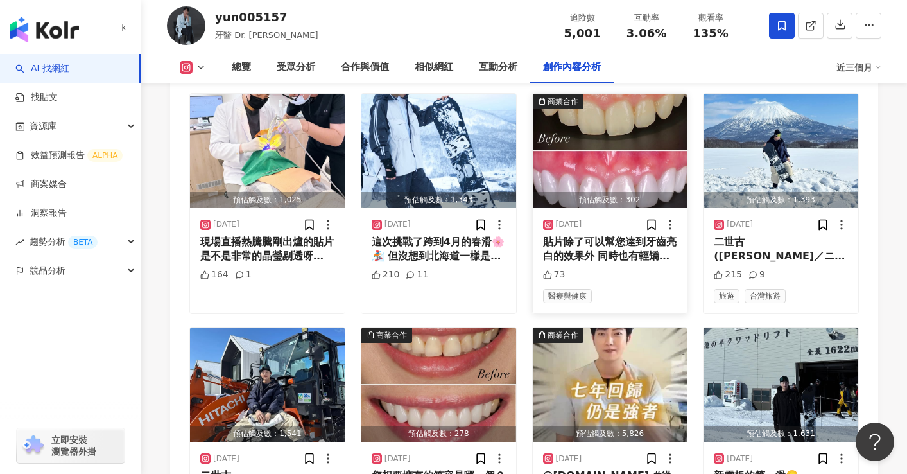
click at [613, 166] on img "button" at bounding box center [610, 151] width 155 height 114
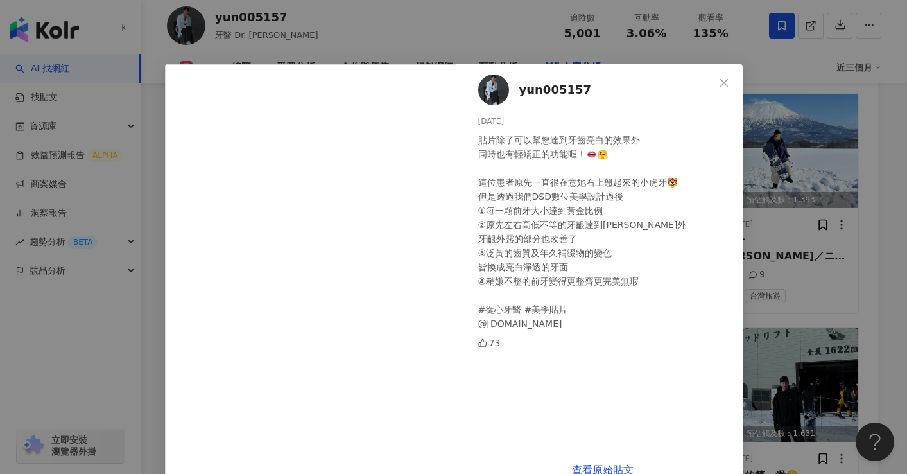
click at [796, 301] on div "yun005157 2025/4/2 貼片除了可以幫您達到牙齒亮白的效果外 同時也有輕矯正的功能喔！👄🤗 這位患者原先一直很在意她右上翹起來的小虎牙🐯 但是透…" at bounding box center [453, 237] width 907 height 474
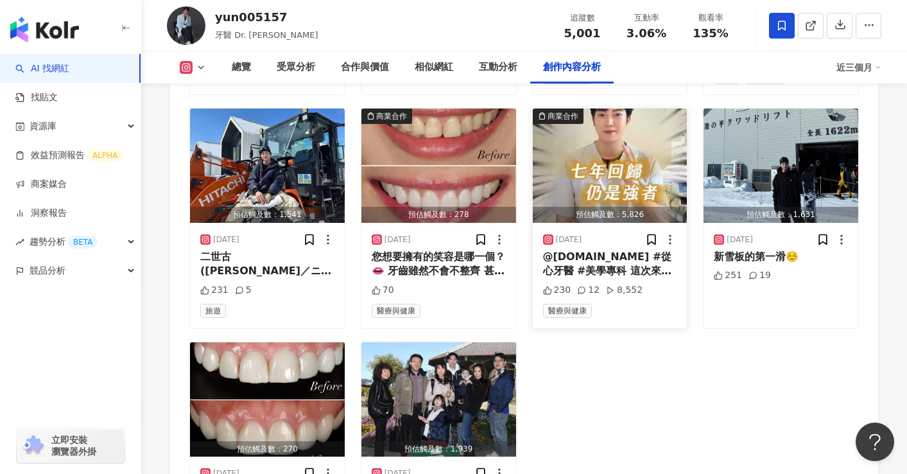
scroll to position [4376, 0]
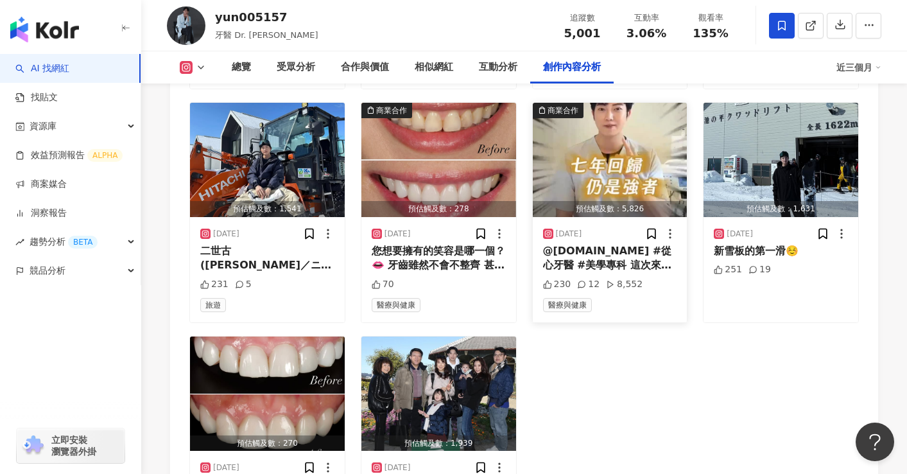
click at [559, 151] on img "button" at bounding box center [610, 160] width 155 height 114
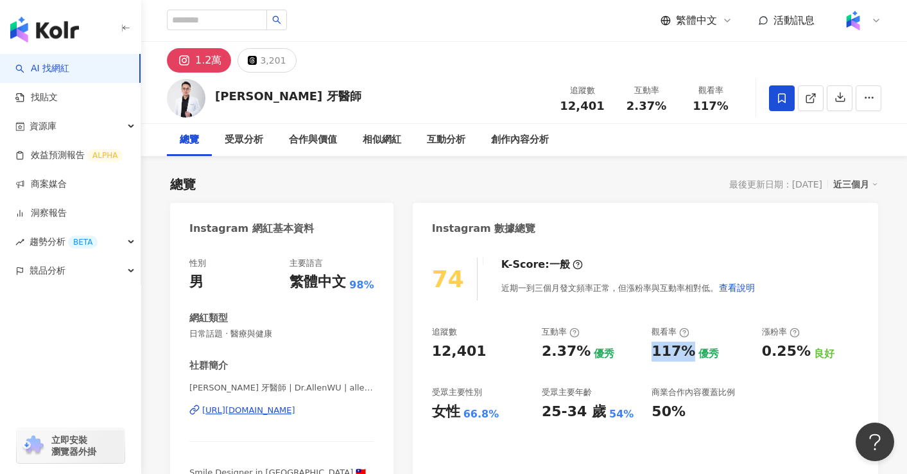
drag, startPoint x: 652, startPoint y: 353, endPoint x: 686, endPoint y: 351, distance: 34.8
click at [686, 351] on div "117%" at bounding box center [674, 352] width 44 height 20
copy div "117%"
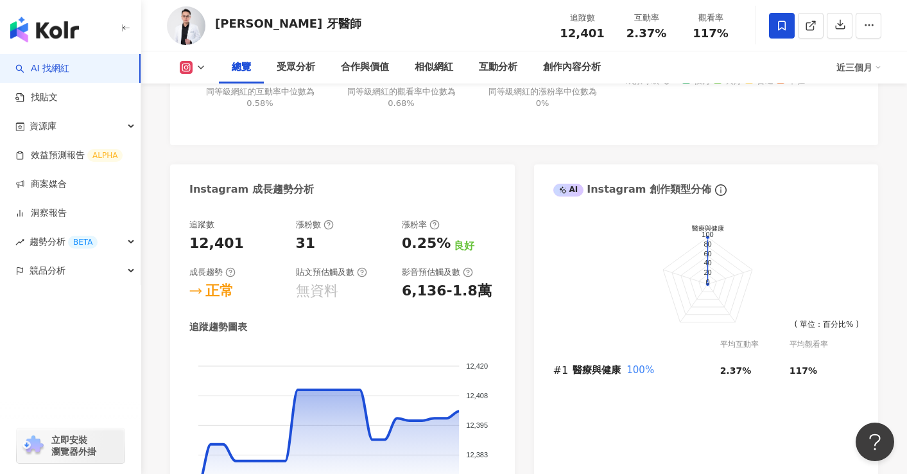
scroll to position [632, 0]
drag, startPoint x: 320, startPoint y: 243, endPoint x: 295, endPoint y: 243, distance: 24.4
click at [296, 243] on div "31" at bounding box center [343, 242] width 94 height 20
copy div "31"
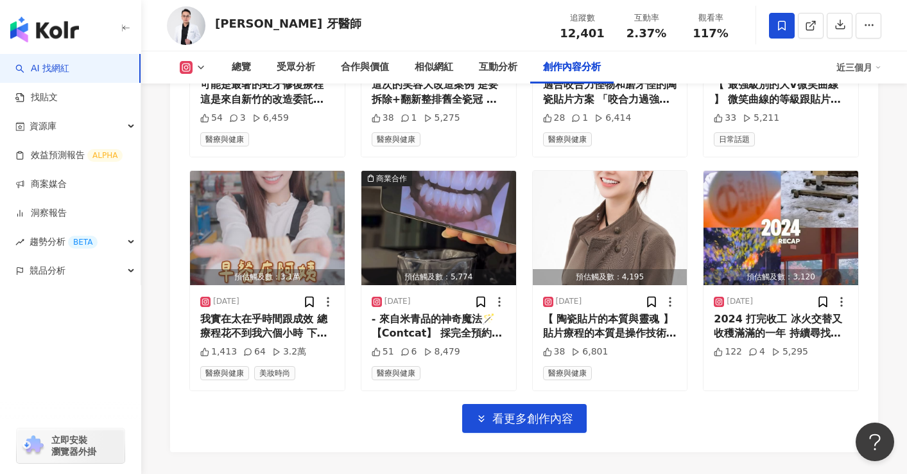
scroll to position [4429, 0]
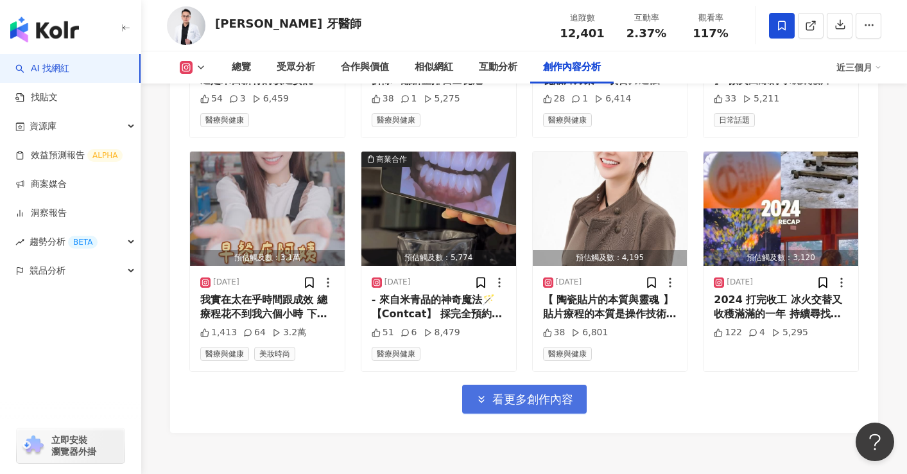
click at [512, 399] on span "看更多創作內容" at bounding box center [532, 399] width 81 height 14
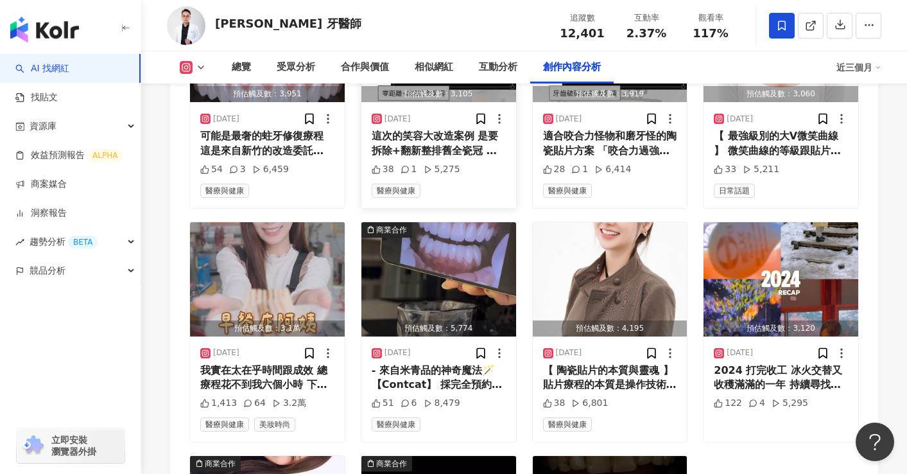
scroll to position [4352, 0]
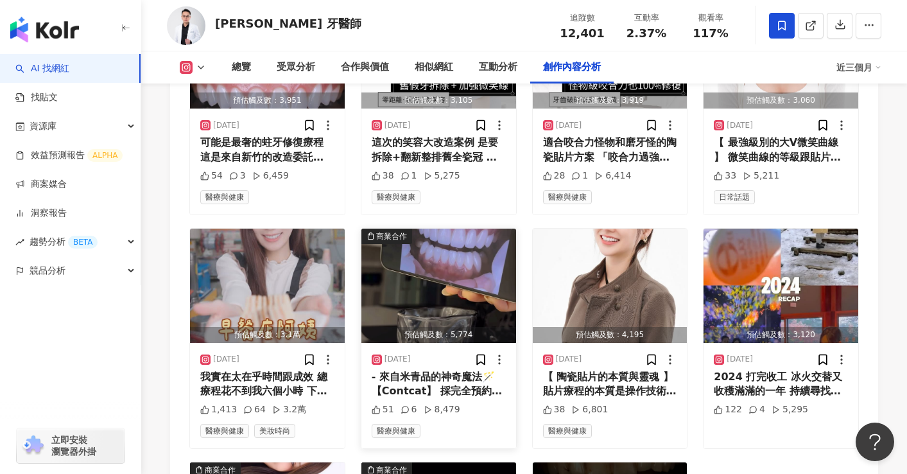
click at [462, 264] on img "button" at bounding box center [438, 286] width 155 height 114
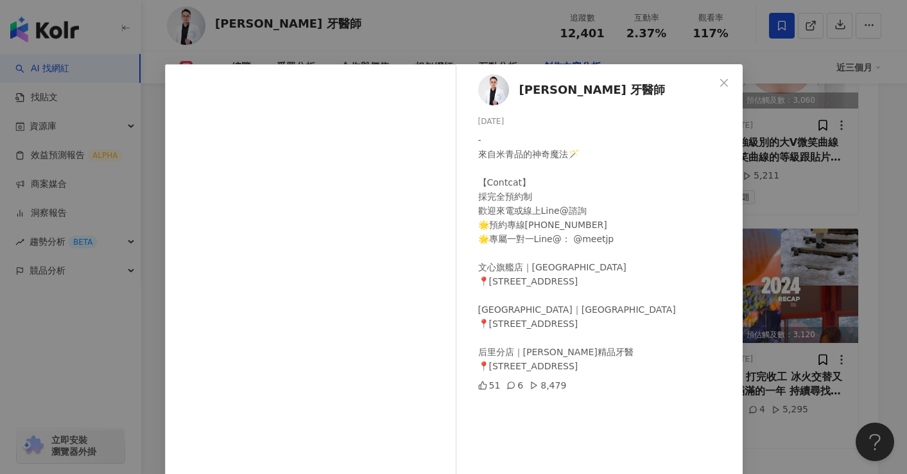
click at [800, 449] on div "吳國綸 牙醫師 2025/2/15 - 來自米青品的神奇魔法🪄 【Contcat】 採完全預約制 歡迎來電或線上Line@諮詢 🌟預約專線（04）3702 7…" at bounding box center [453, 237] width 907 height 474
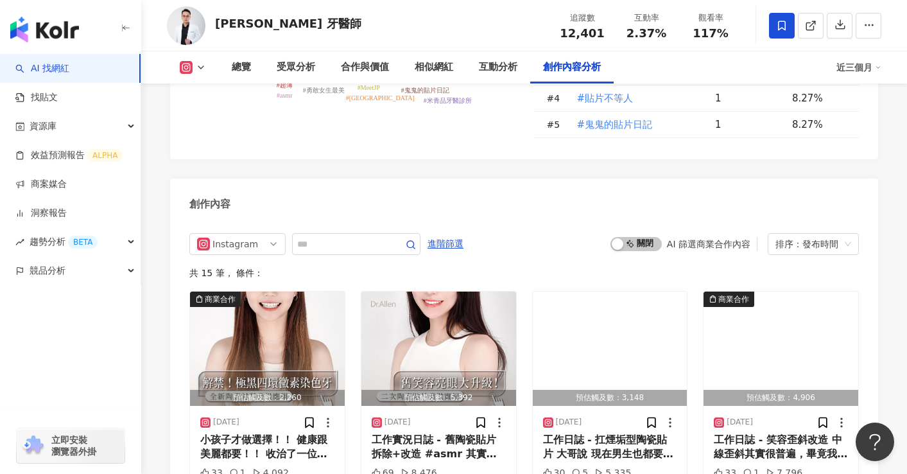
scroll to position [3878, 0]
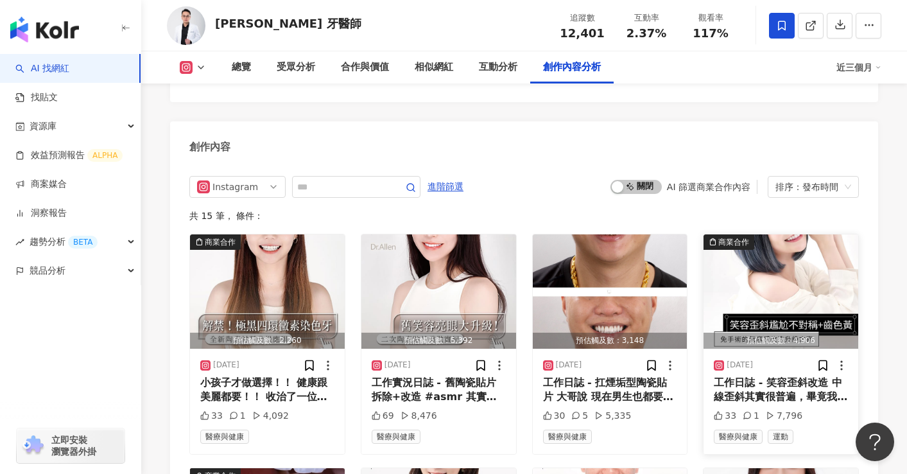
click at [811, 263] on img "button" at bounding box center [781, 291] width 155 height 114
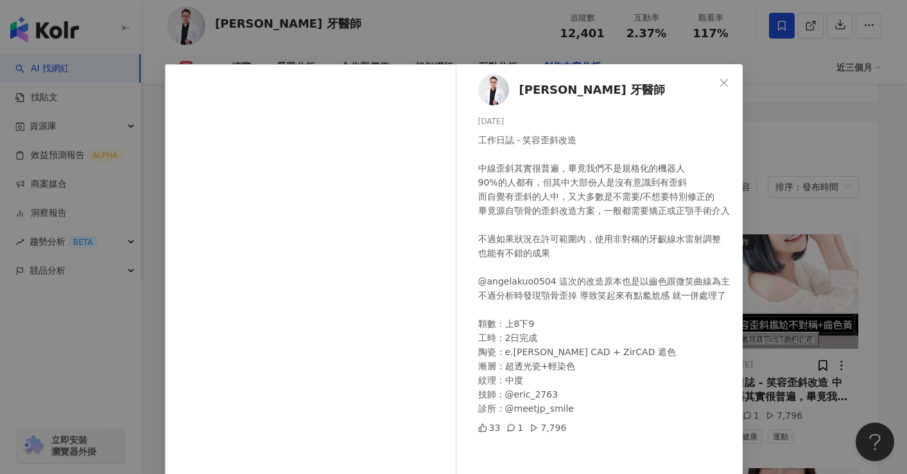
click at [819, 130] on div "吳國綸 牙醫師 2025/5/27 工作日誌 - 笑容歪斜改造 中線歪斜其實很普遍，畢竟我們不是規格化的機器人 90%的人都有，但其中大部份人是沒有意識到有歪…" at bounding box center [453, 237] width 907 height 474
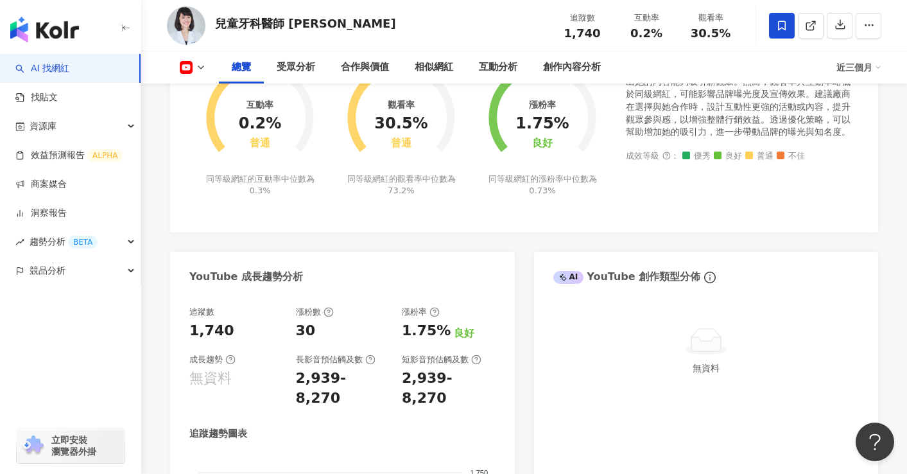
scroll to position [547, 0]
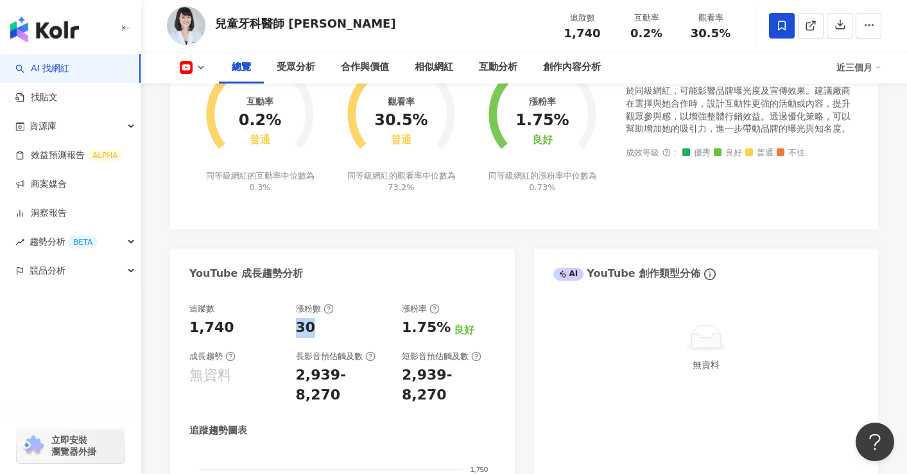
drag, startPoint x: 320, startPoint y: 327, endPoint x: 297, endPoint y: 329, distance: 23.2
click at [297, 329] on div "30" at bounding box center [343, 328] width 94 height 20
copy div "30"
